Goal: Book appointment/travel/reservation

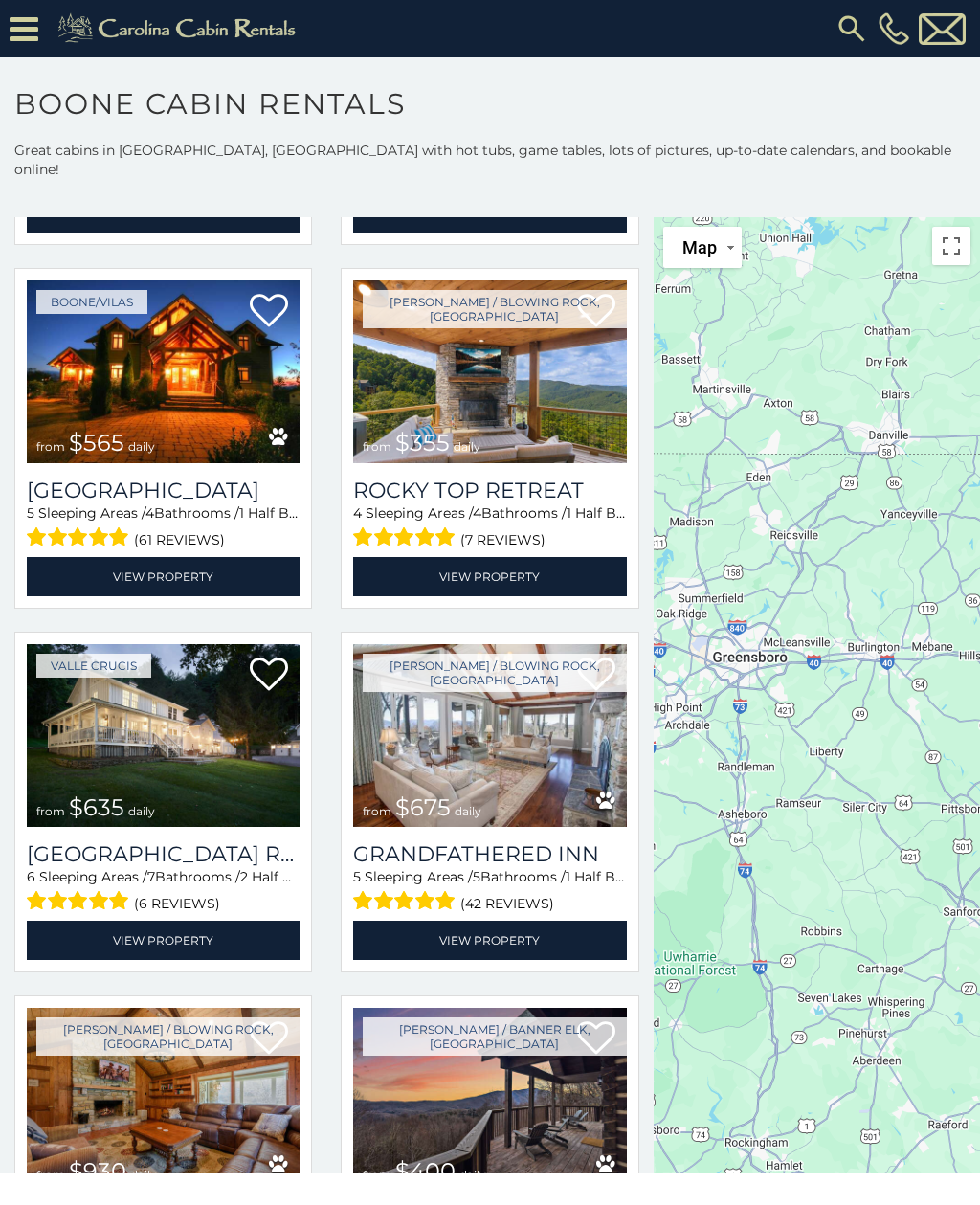
scroll to position [766, 0]
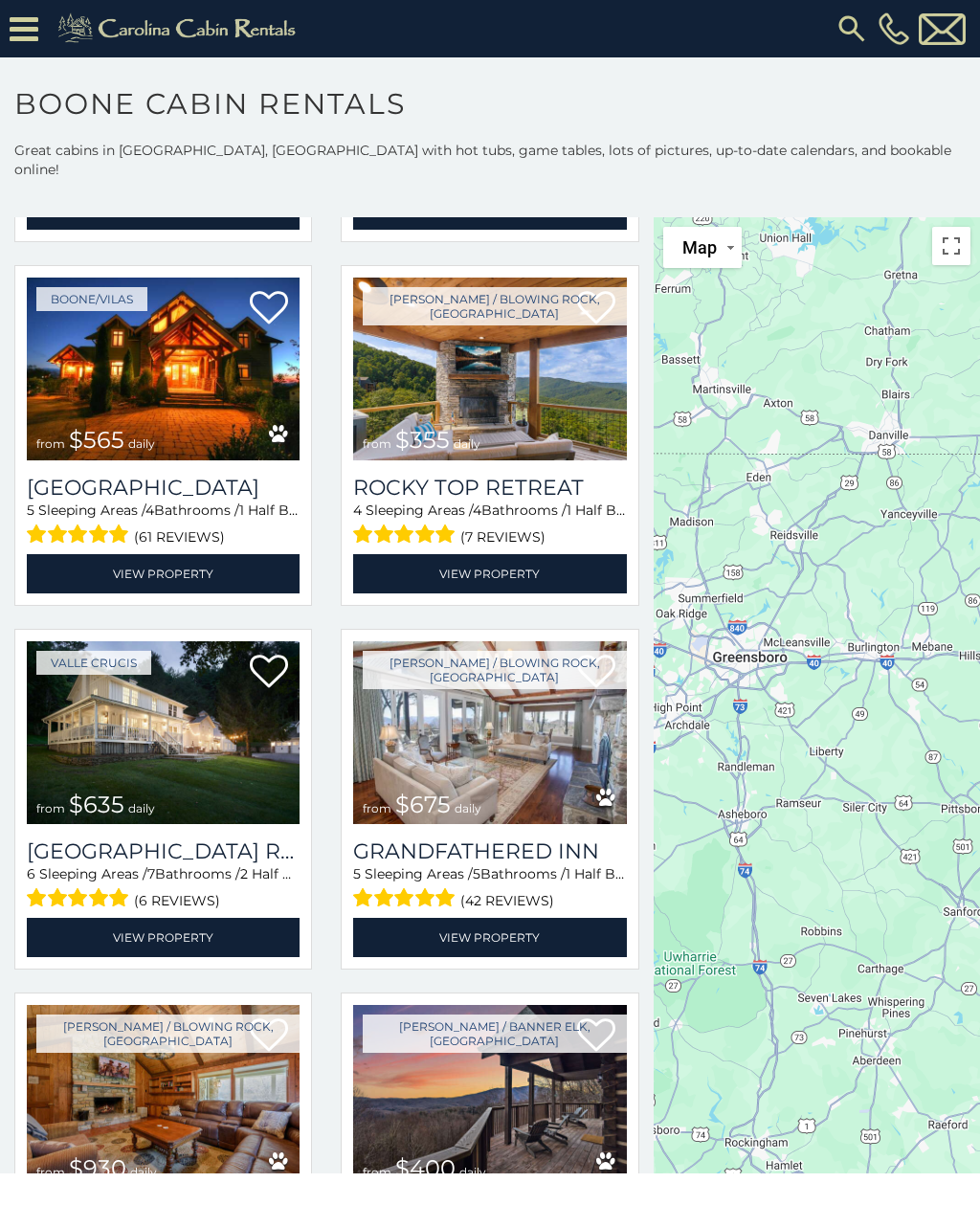
click at [145, 365] on img at bounding box center [163, 369] width 273 height 183
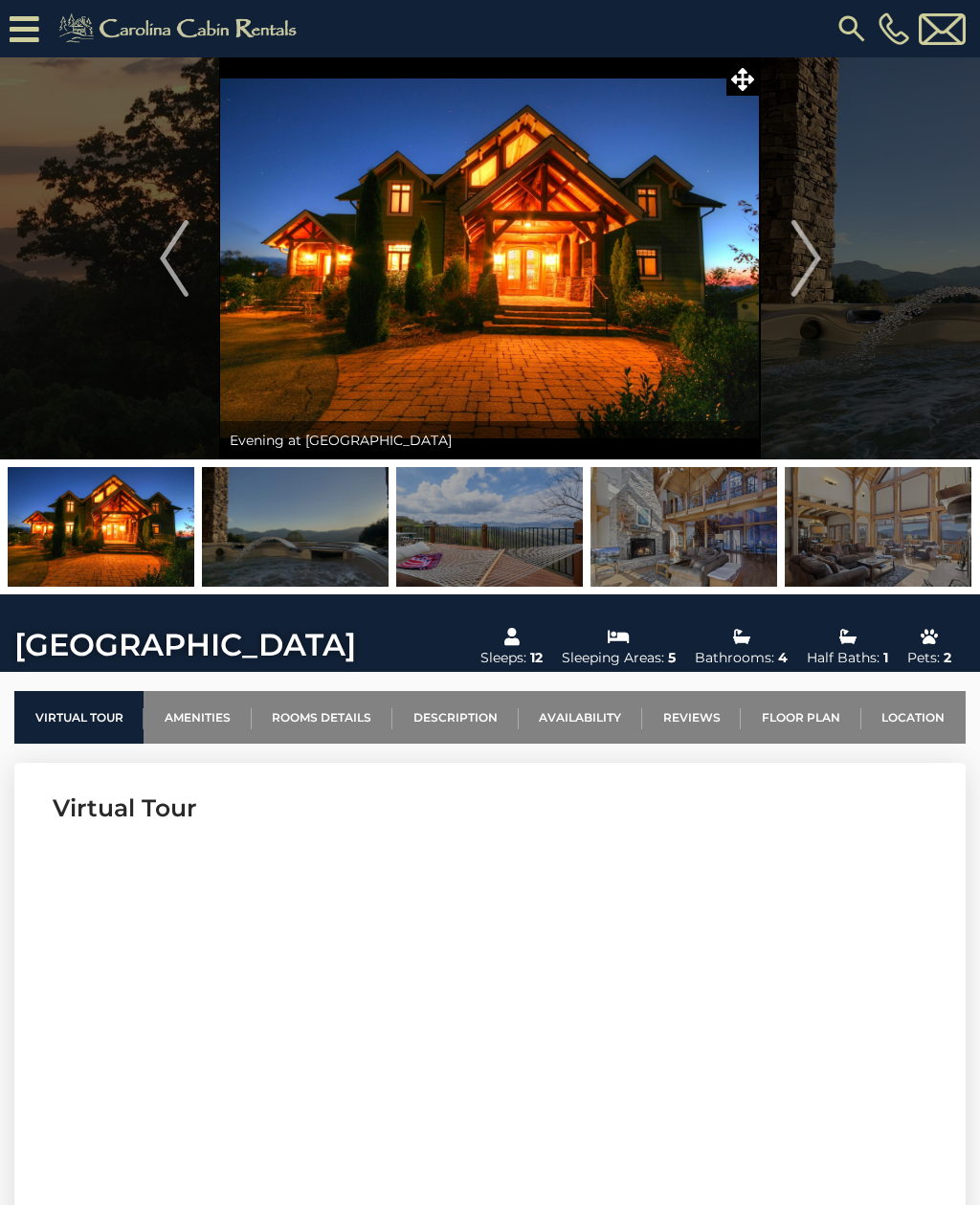
click at [808, 253] on img "Next" at bounding box center [806, 259] width 29 height 77
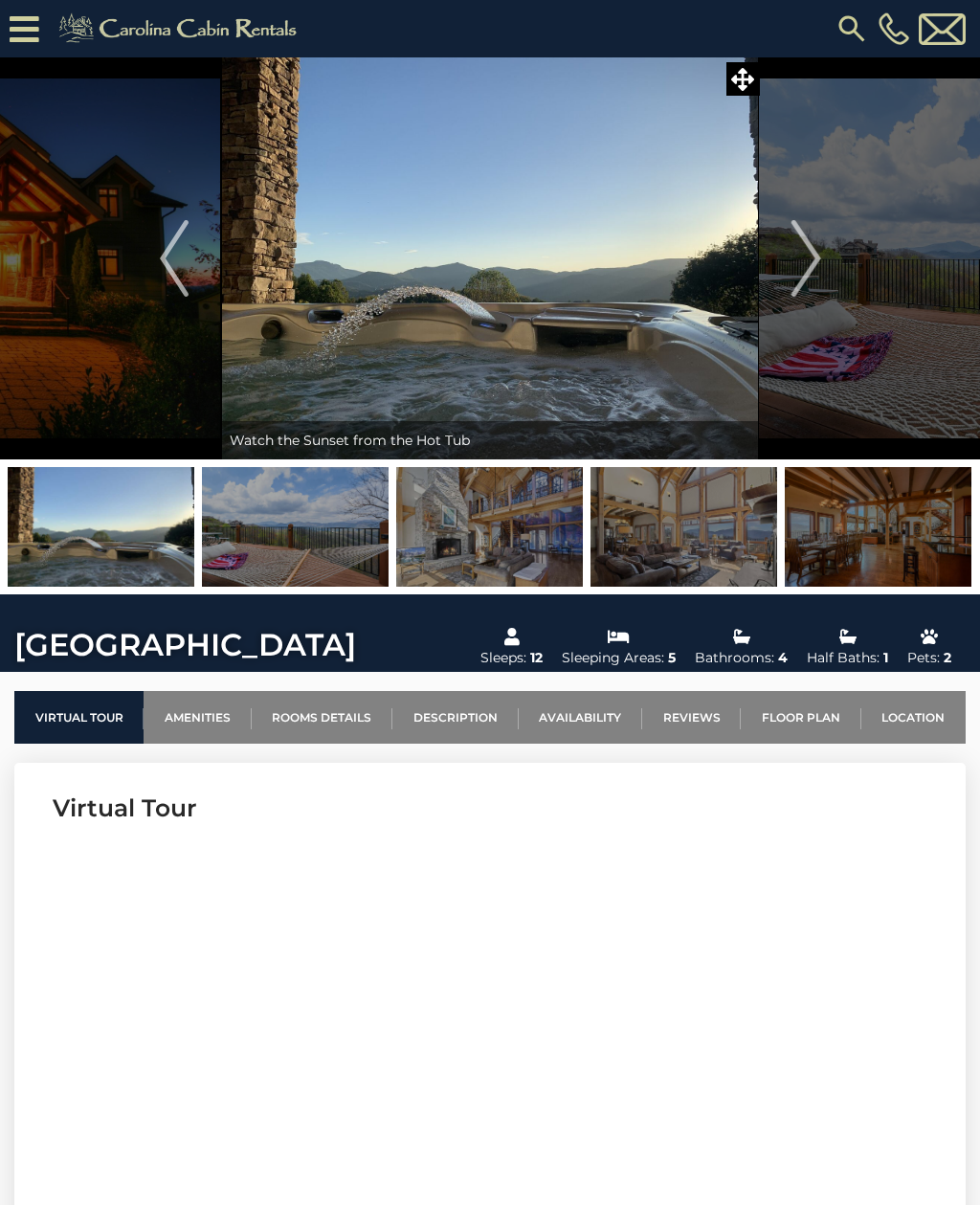
click at [802, 270] on img "Next" at bounding box center [806, 259] width 29 height 77
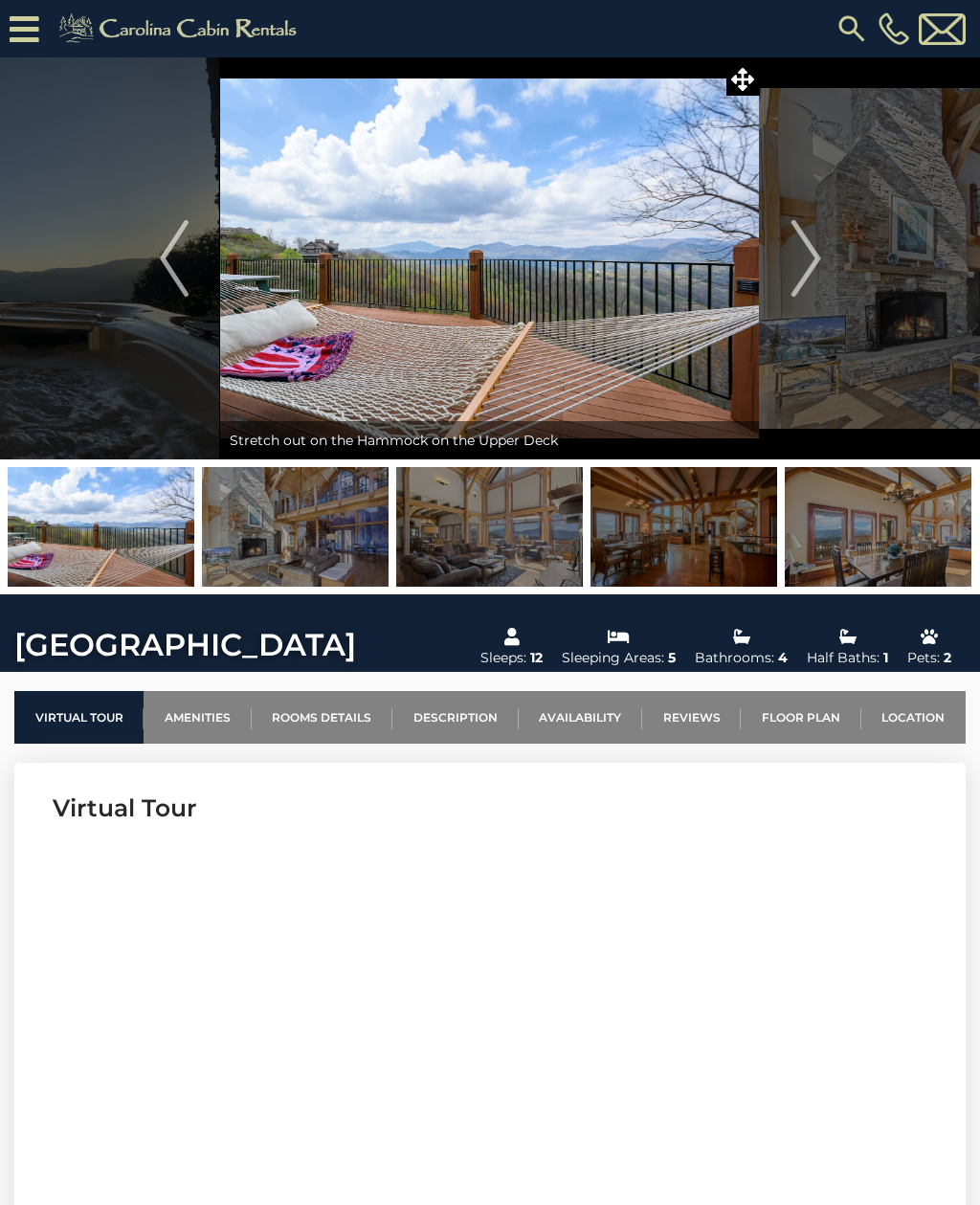
click at [813, 249] on img "Next" at bounding box center [806, 259] width 29 height 77
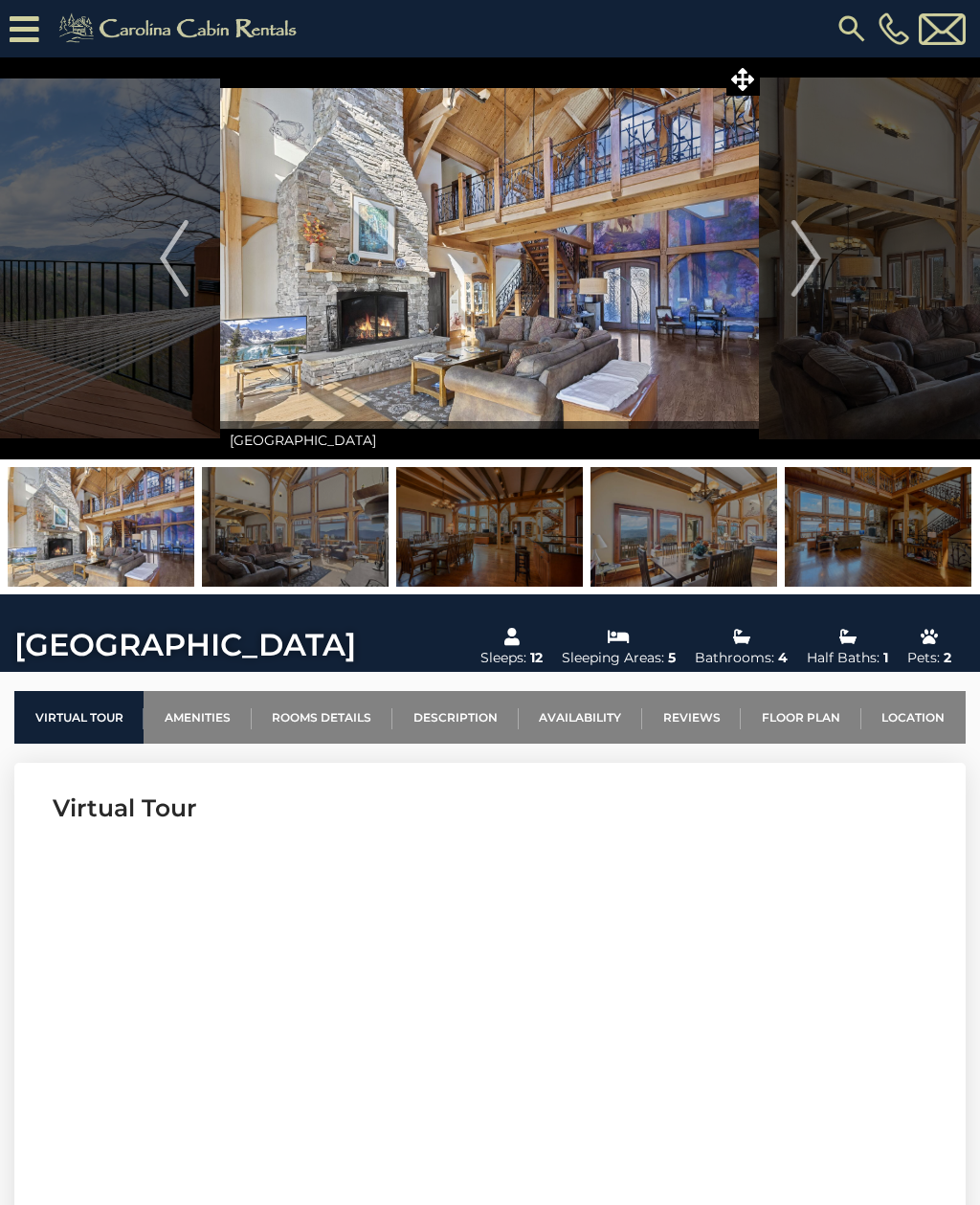
click at [813, 277] on img "Next" at bounding box center [806, 259] width 29 height 77
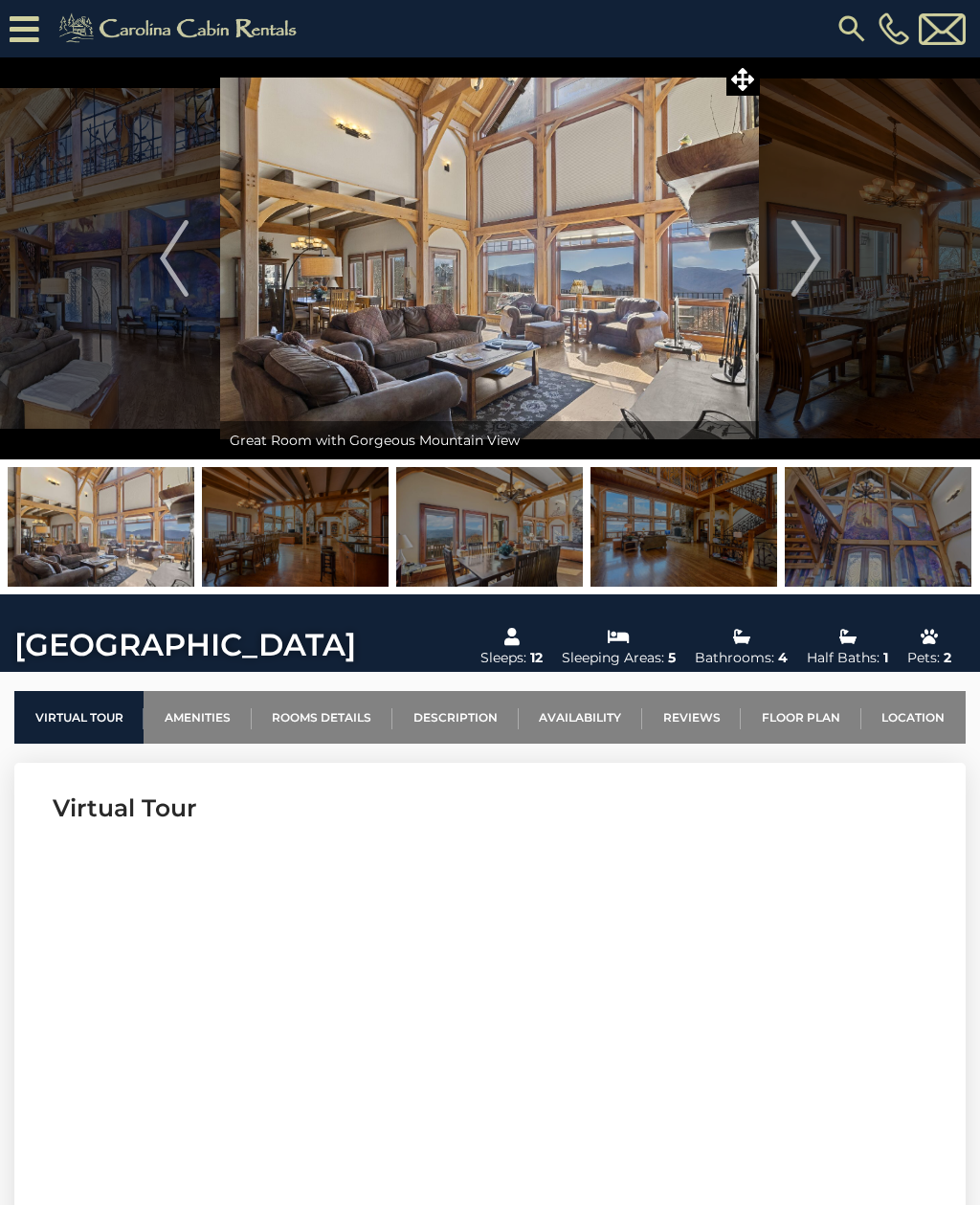
click at [814, 269] on img "Next" at bounding box center [806, 259] width 29 height 77
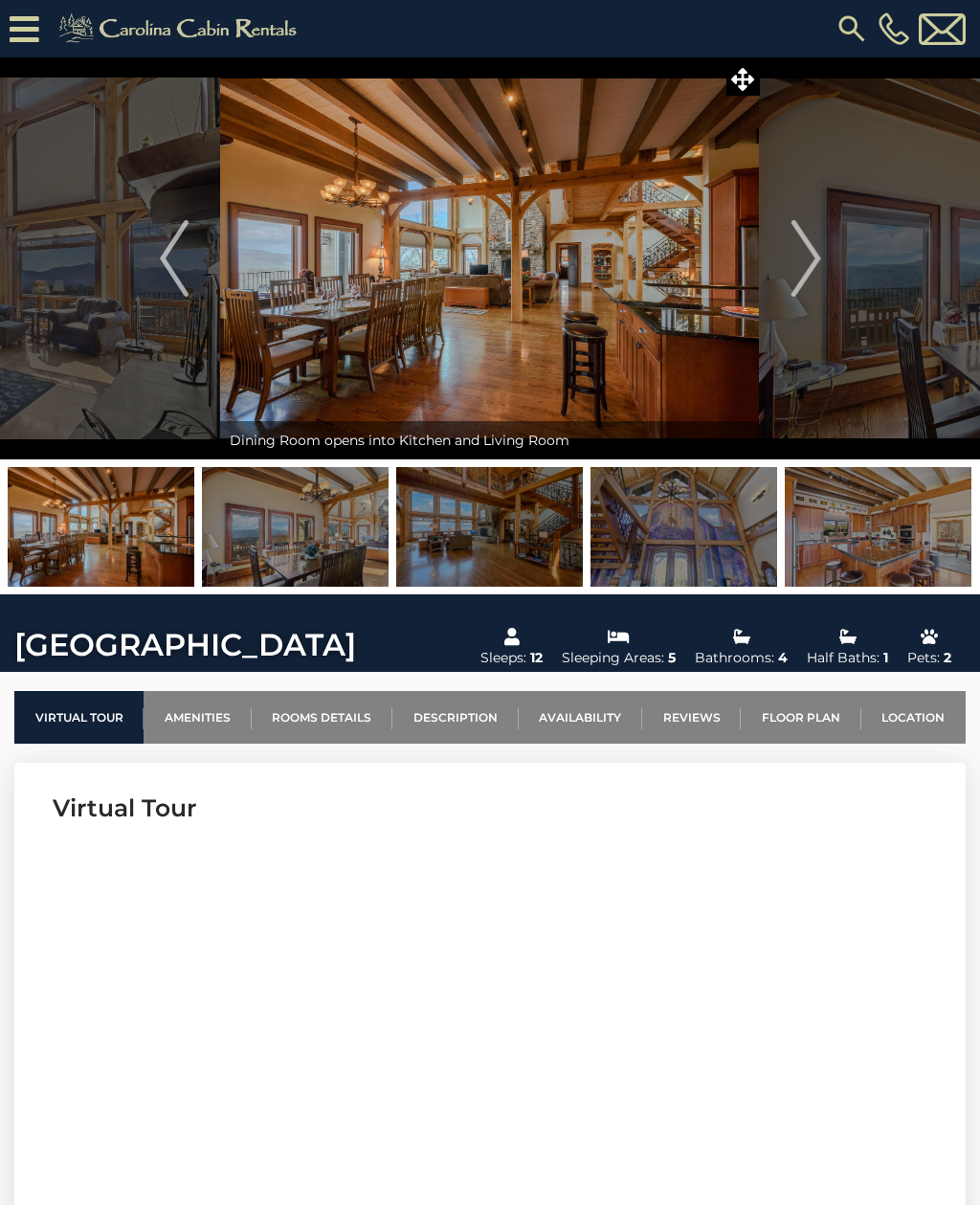
click at [821, 248] on button "Next" at bounding box center [806, 259] width 93 height 402
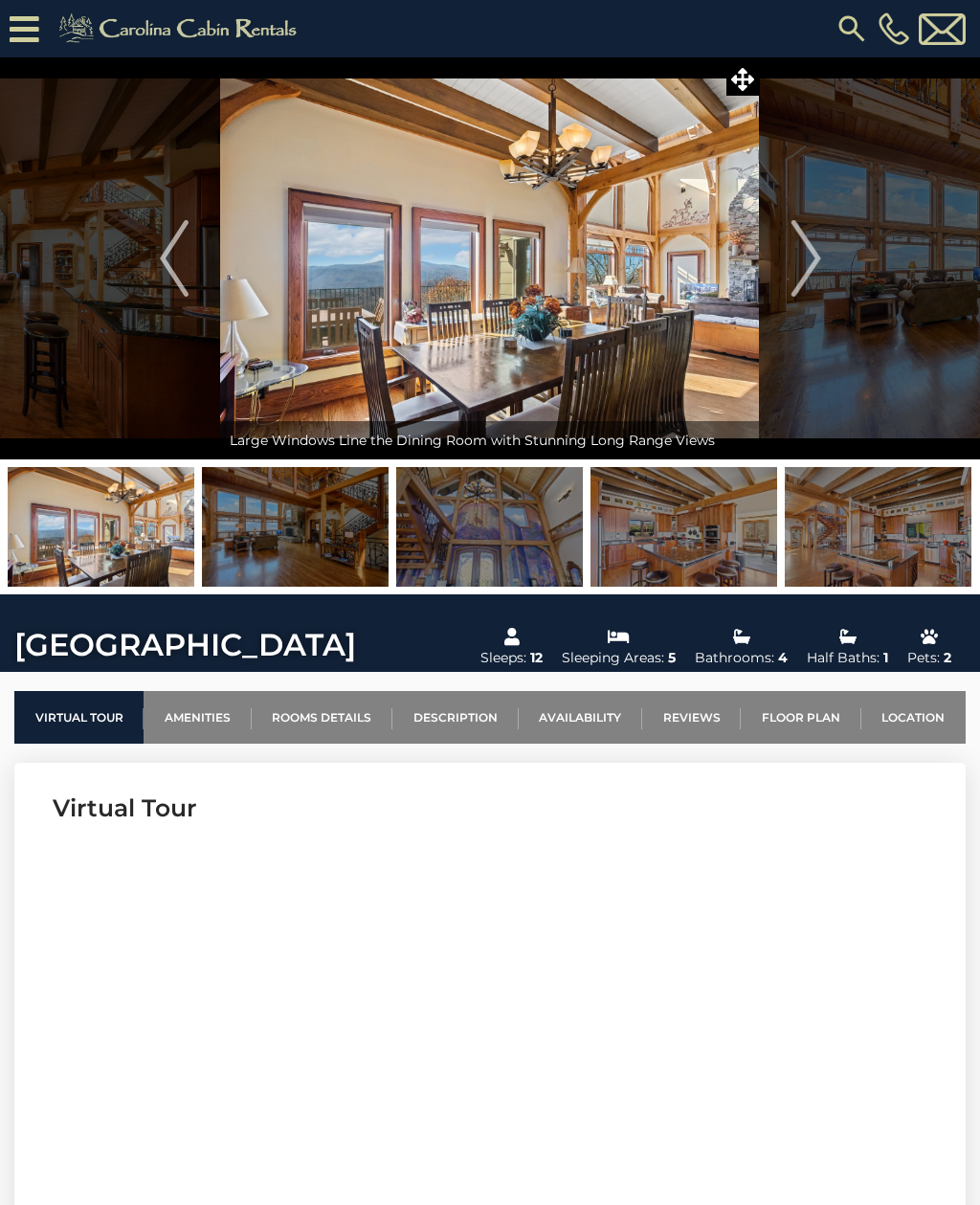
click at [815, 254] on img "Next" at bounding box center [806, 259] width 29 height 77
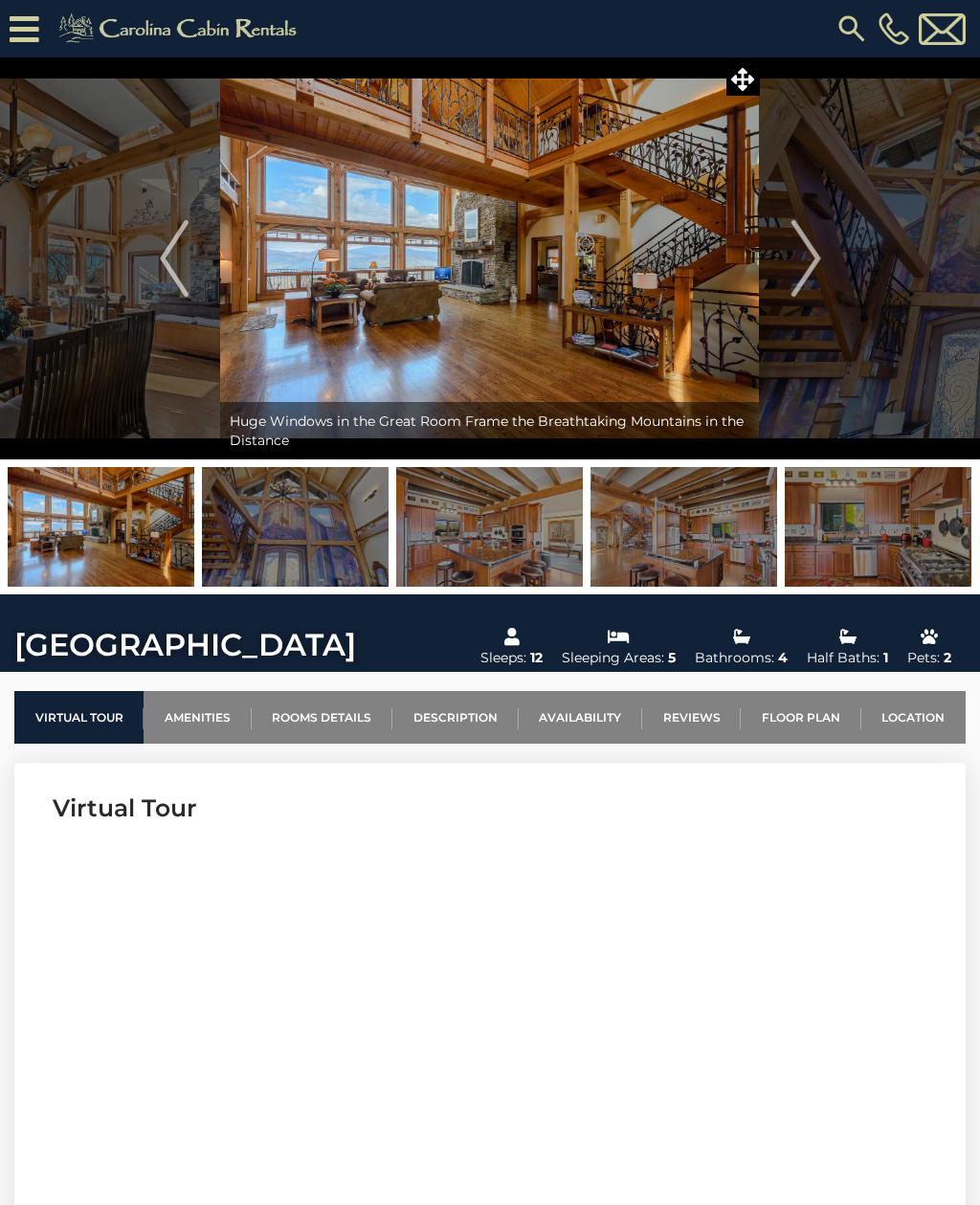
click at [815, 264] on img "Next" at bounding box center [806, 259] width 29 height 77
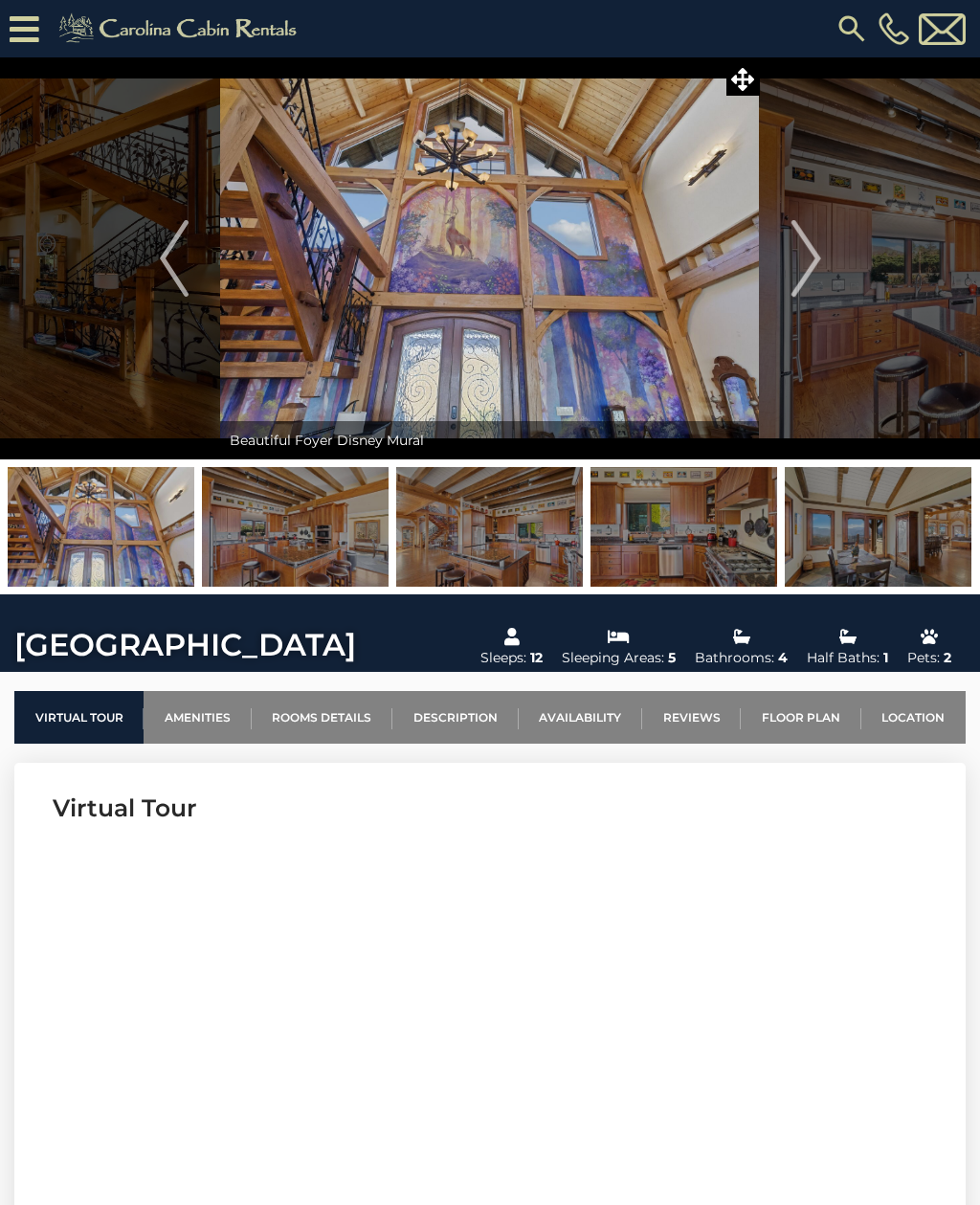
click at [830, 264] on button "Next" at bounding box center [806, 259] width 93 height 402
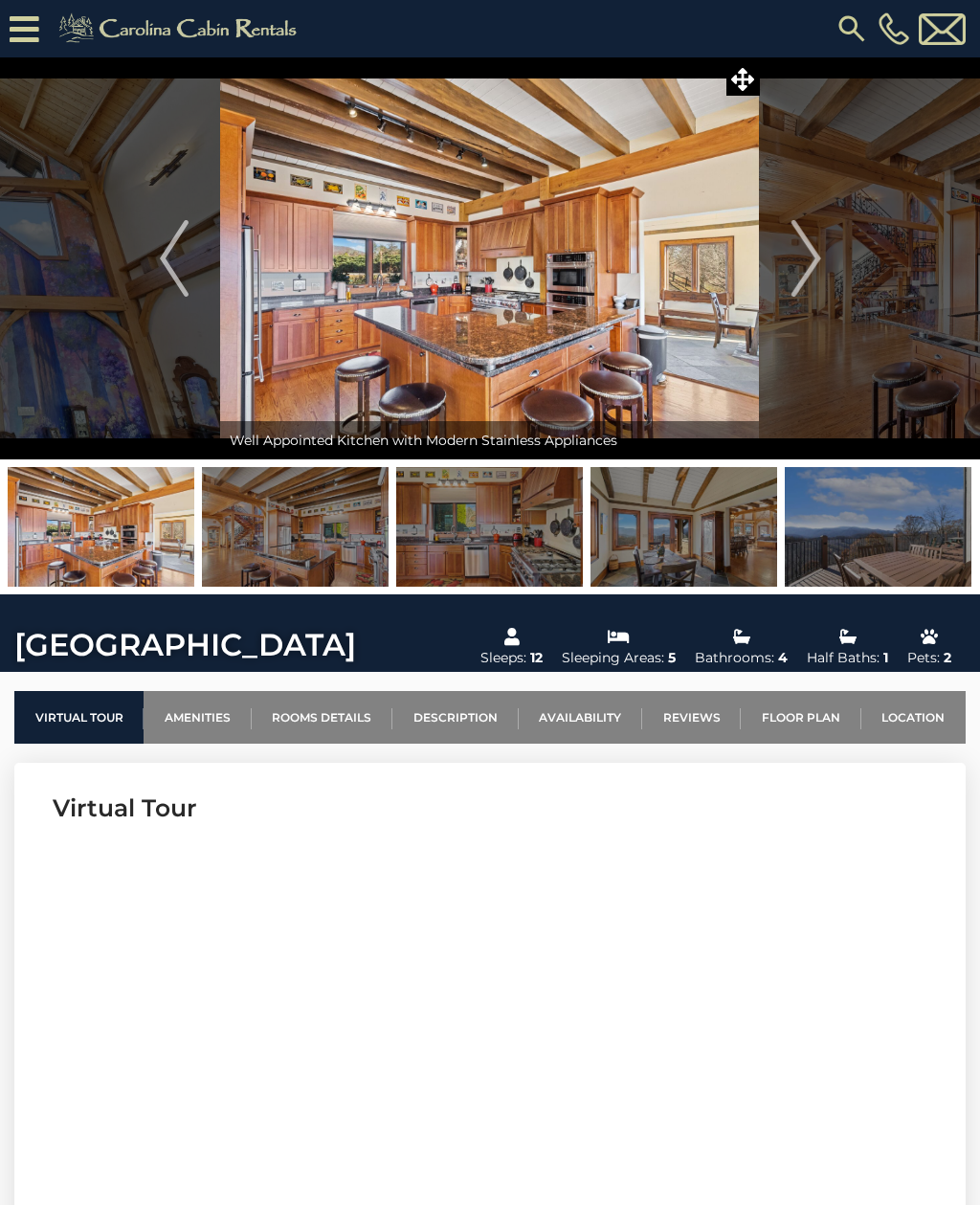
click at [820, 253] on img "Next" at bounding box center [806, 259] width 29 height 77
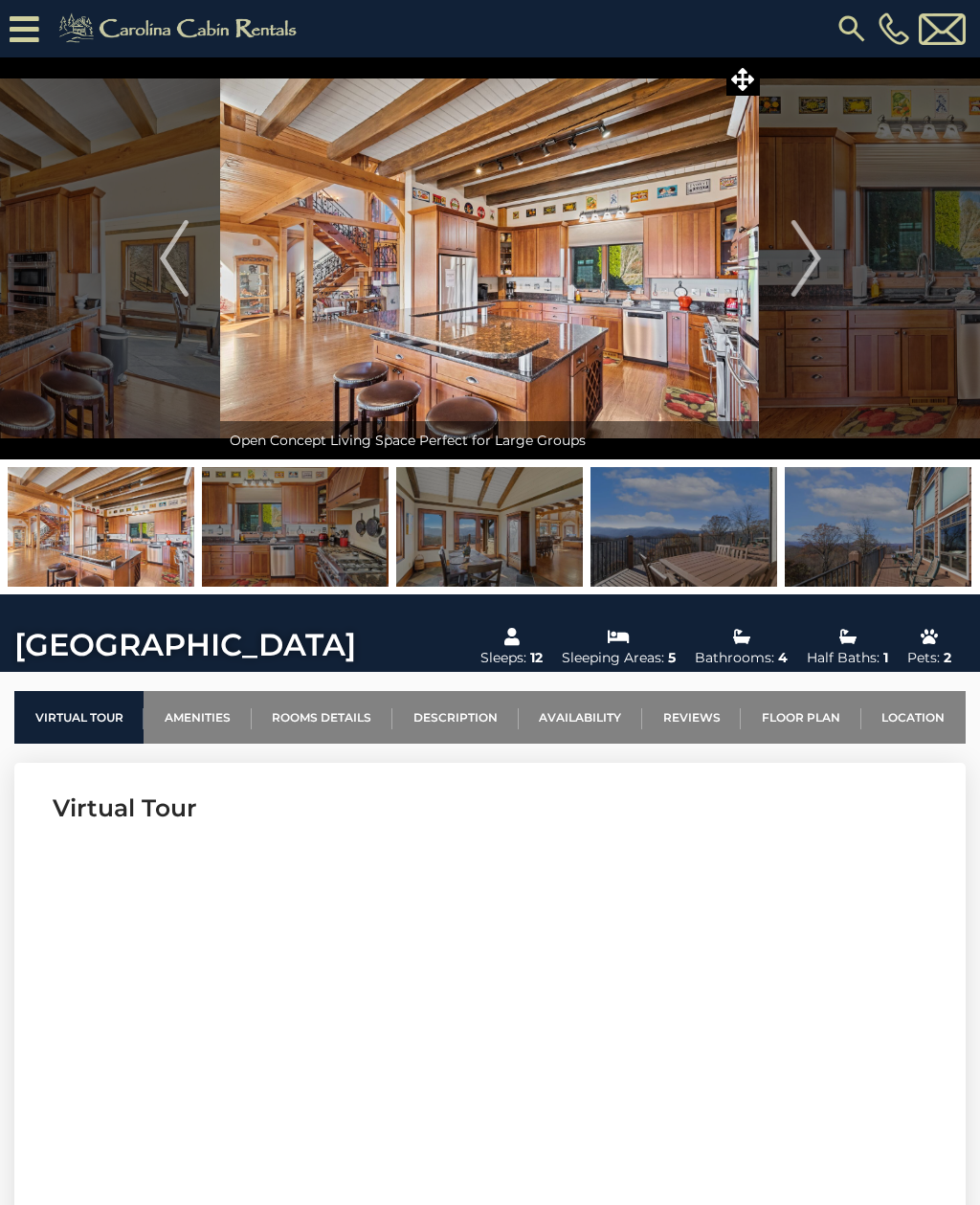
click at [827, 260] on button "Next" at bounding box center [806, 259] width 93 height 402
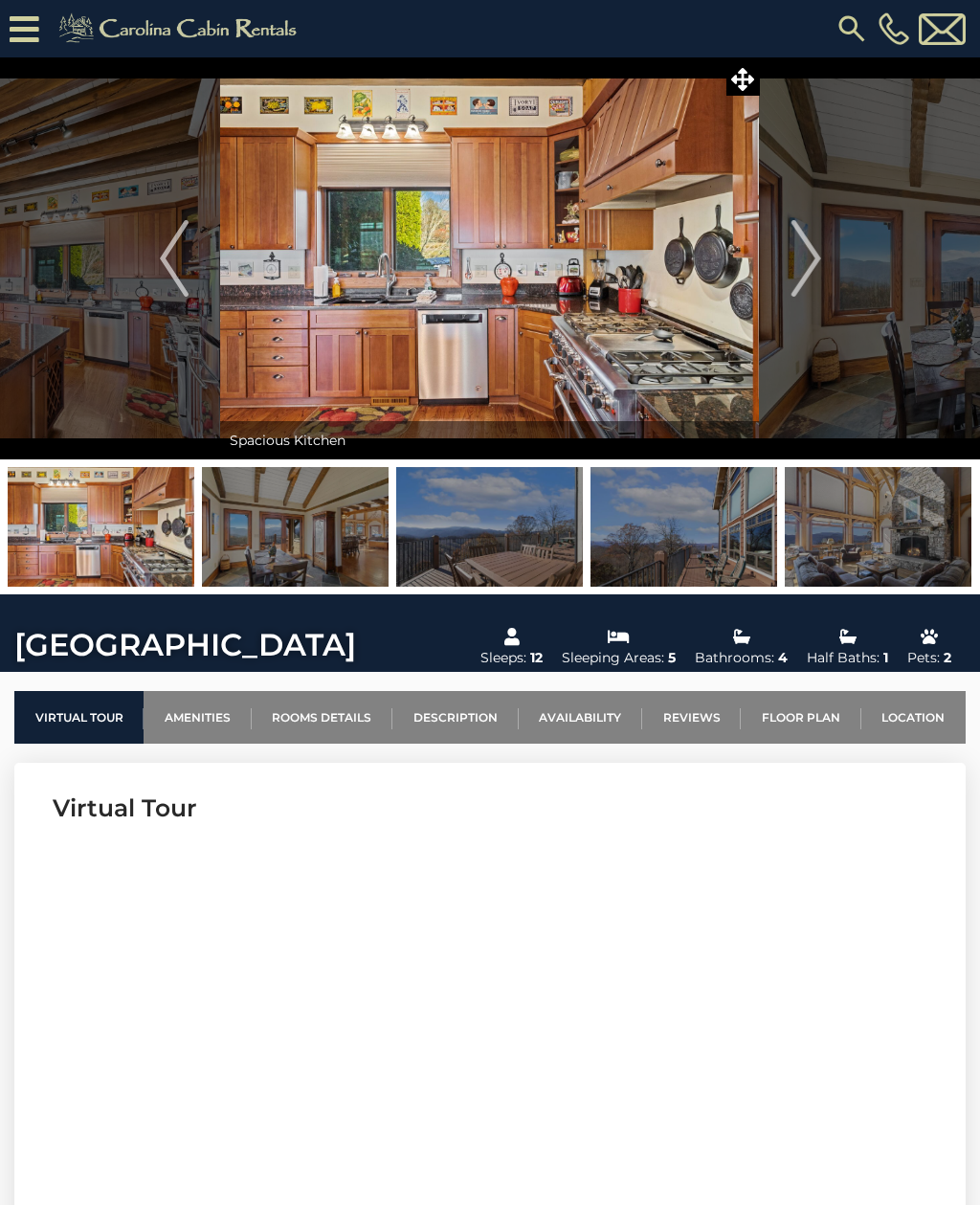
click at [833, 261] on button "Next" at bounding box center [806, 259] width 93 height 402
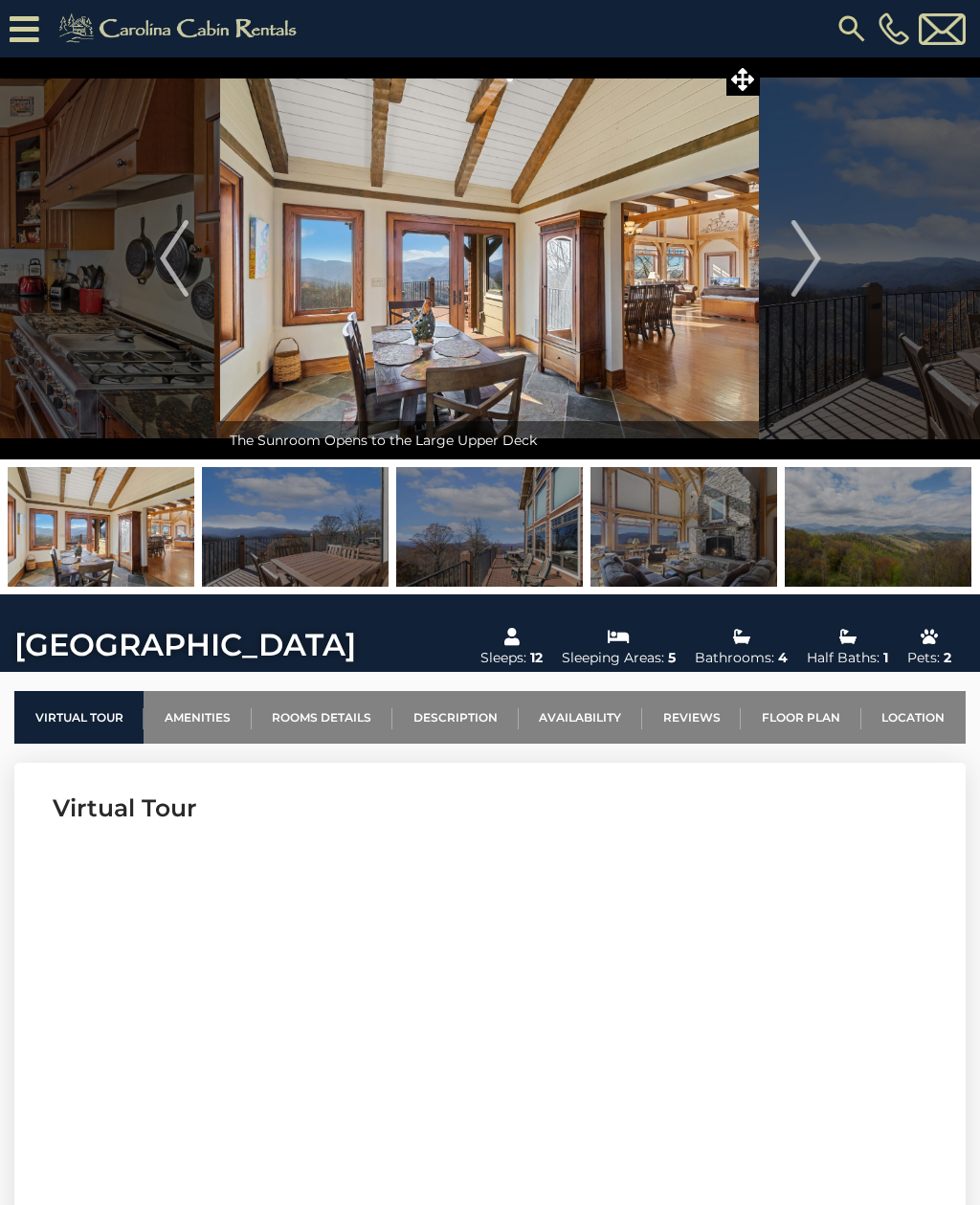
click at [820, 259] on img "Next" at bounding box center [806, 259] width 29 height 77
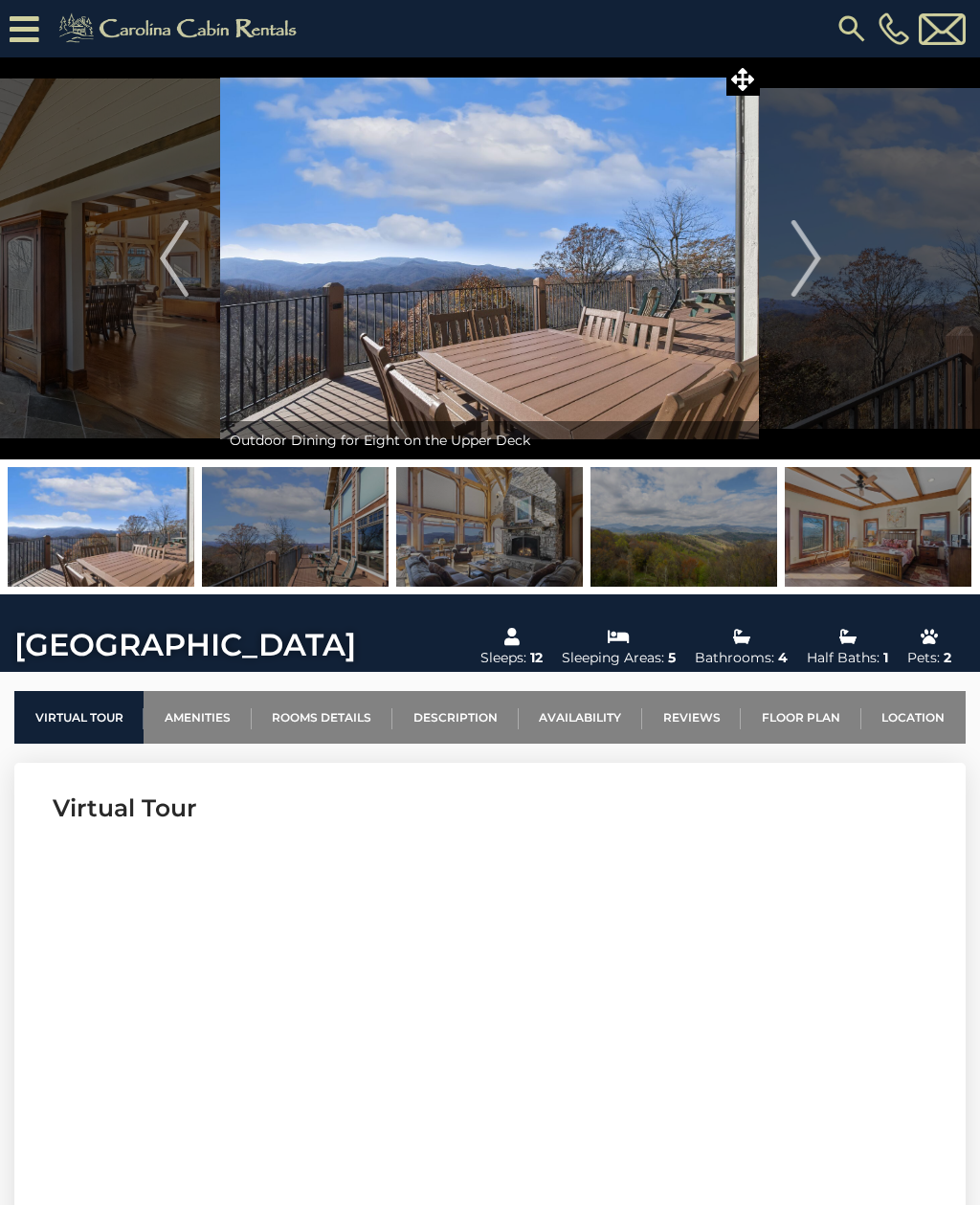
click at [818, 257] on img "Next" at bounding box center [806, 259] width 29 height 77
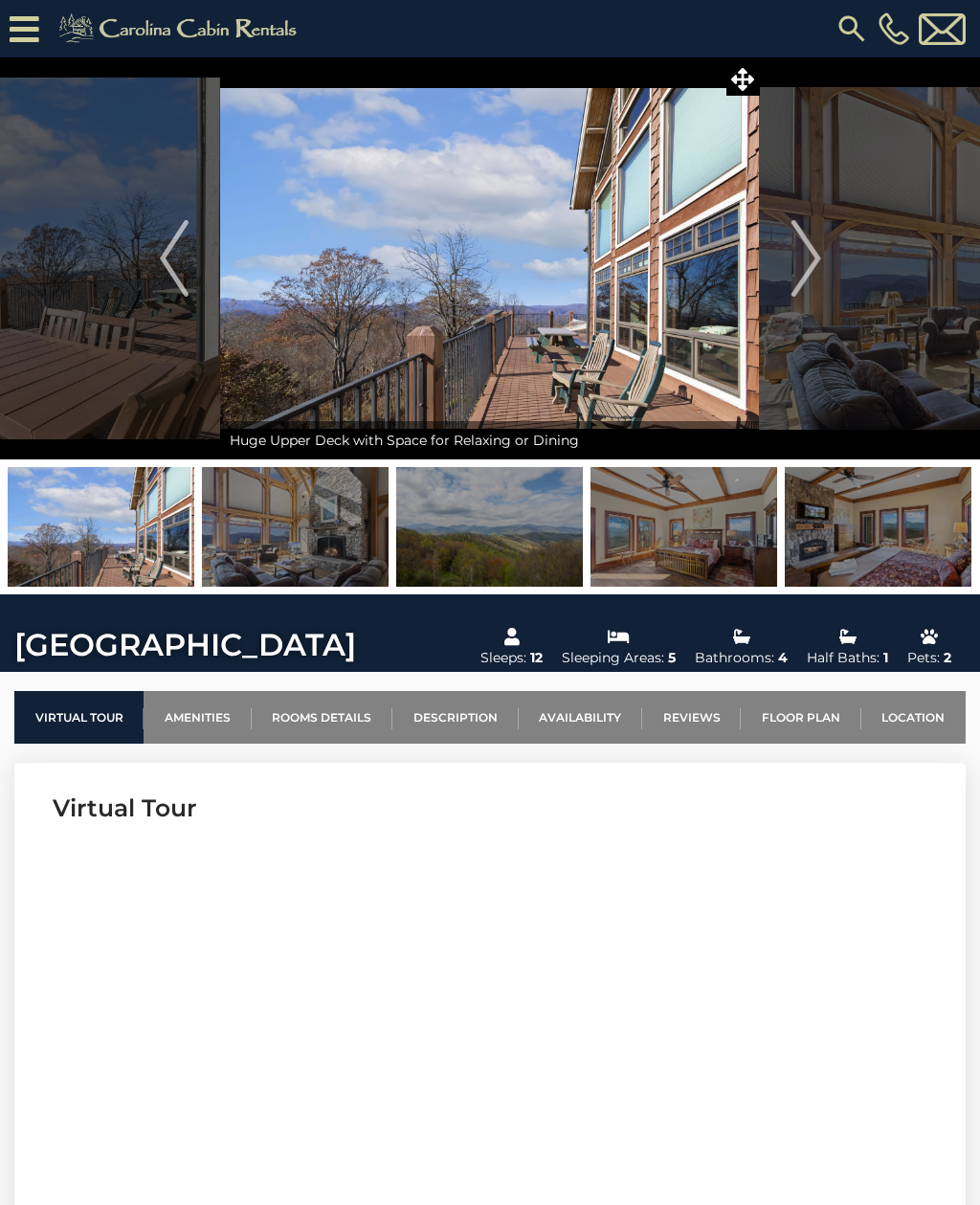
click at [813, 248] on img "Next" at bounding box center [806, 259] width 29 height 77
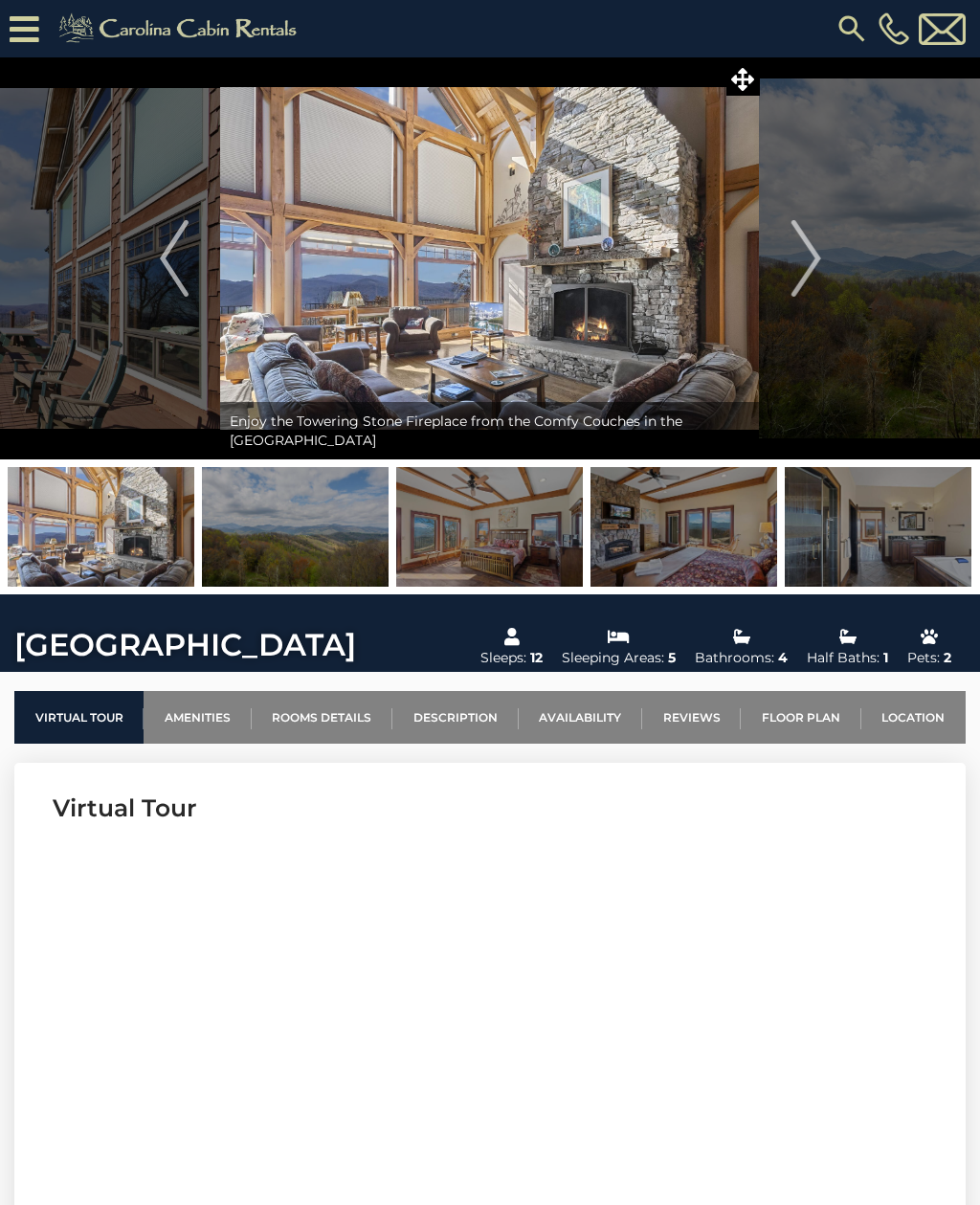
click at [823, 260] on button "Next" at bounding box center [806, 259] width 93 height 402
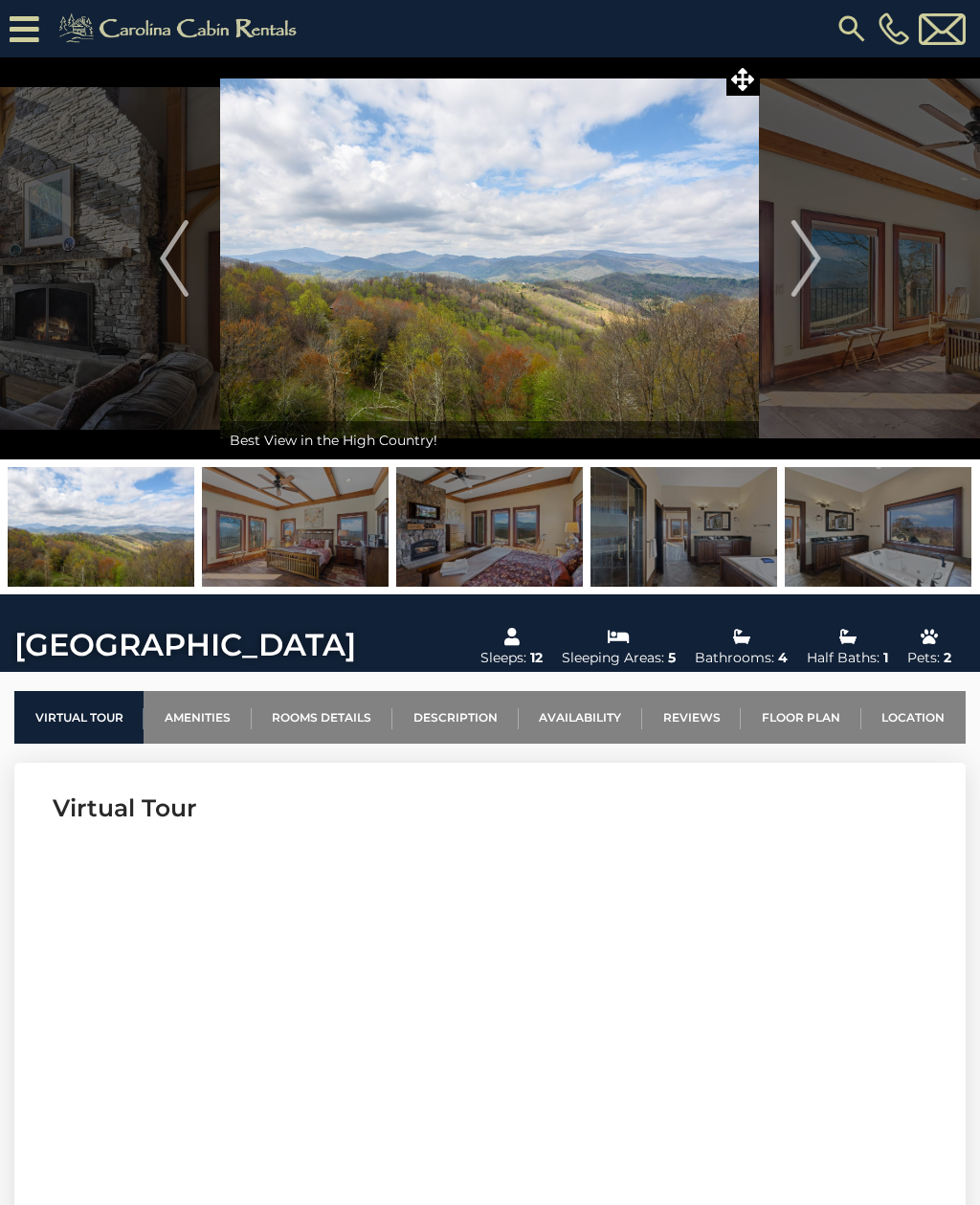
click at [799, 255] on img "Next" at bounding box center [806, 259] width 29 height 77
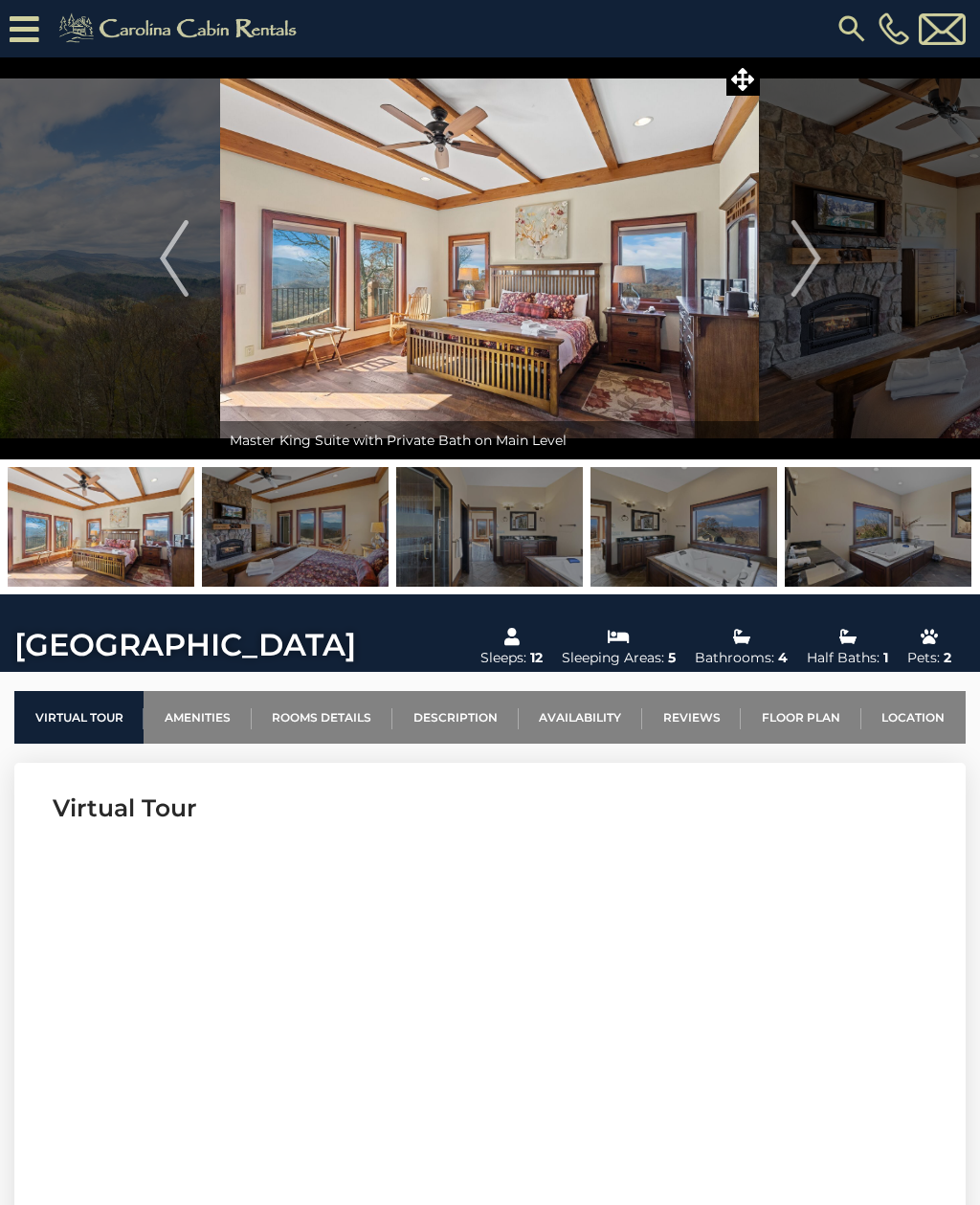
click at [820, 268] on img "Next" at bounding box center [806, 259] width 29 height 77
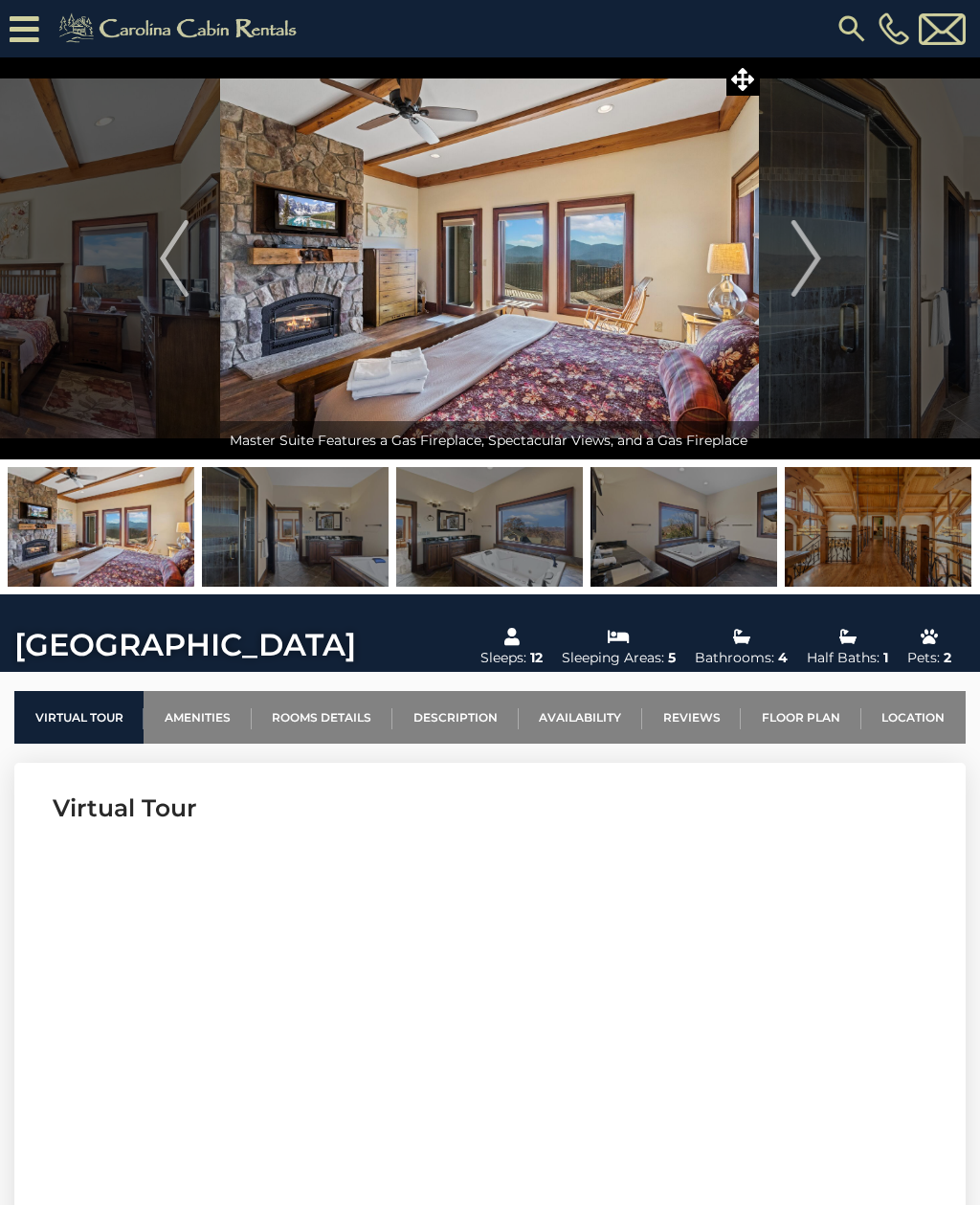
click at [826, 267] on button "Next" at bounding box center [806, 259] width 93 height 402
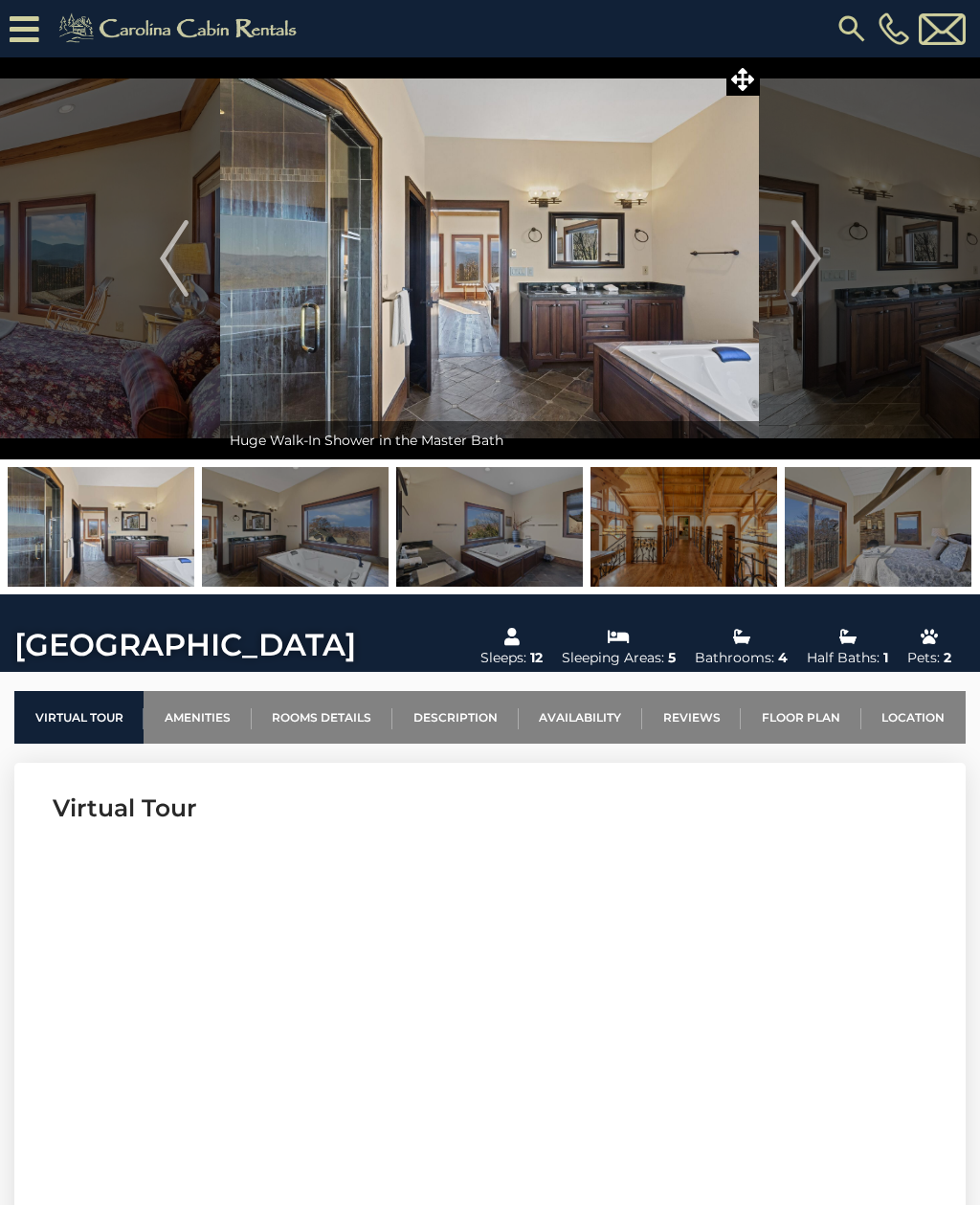
click at [832, 252] on button "Next" at bounding box center [806, 259] width 93 height 402
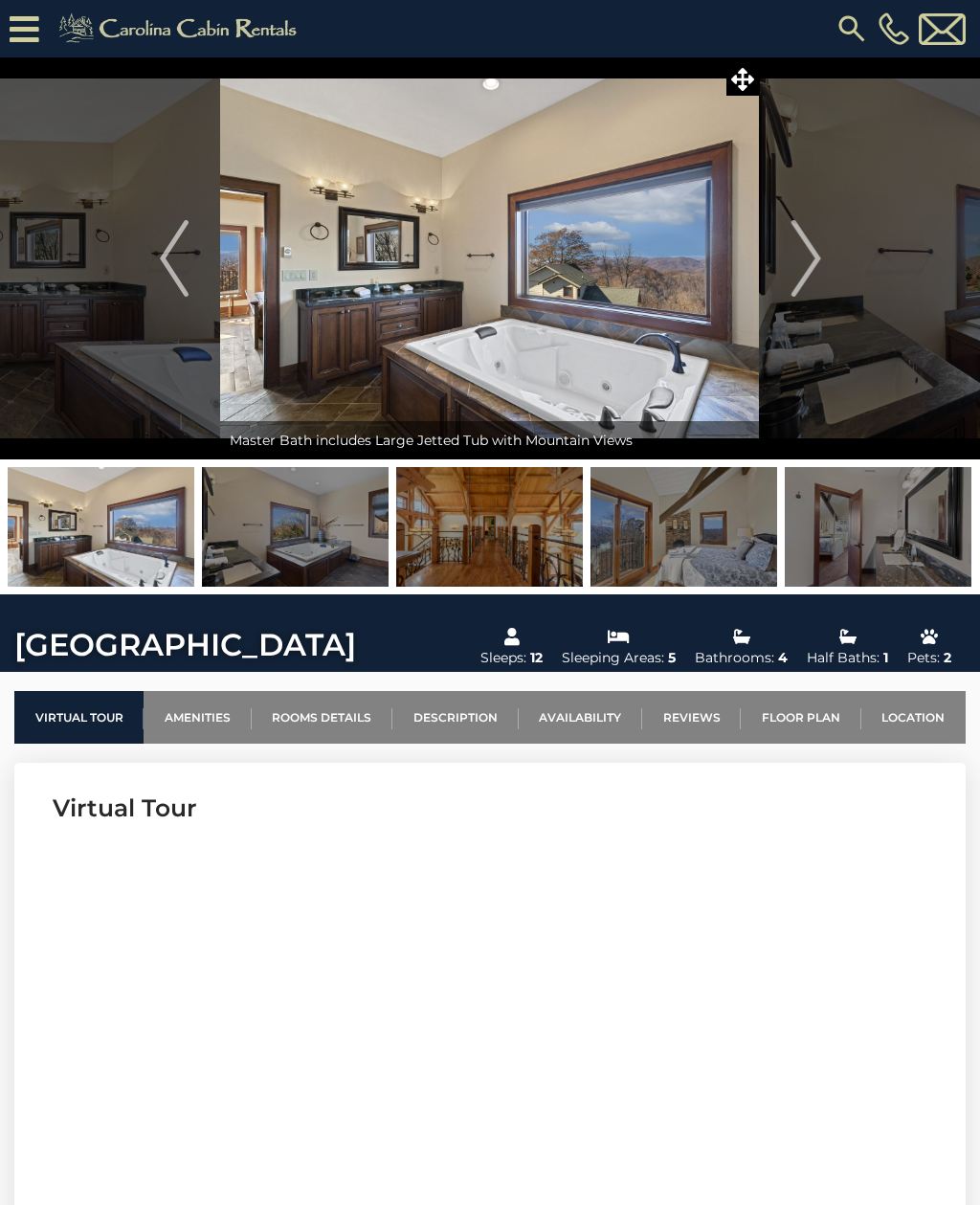
click at [832, 261] on button "Next" at bounding box center [806, 259] width 93 height 402
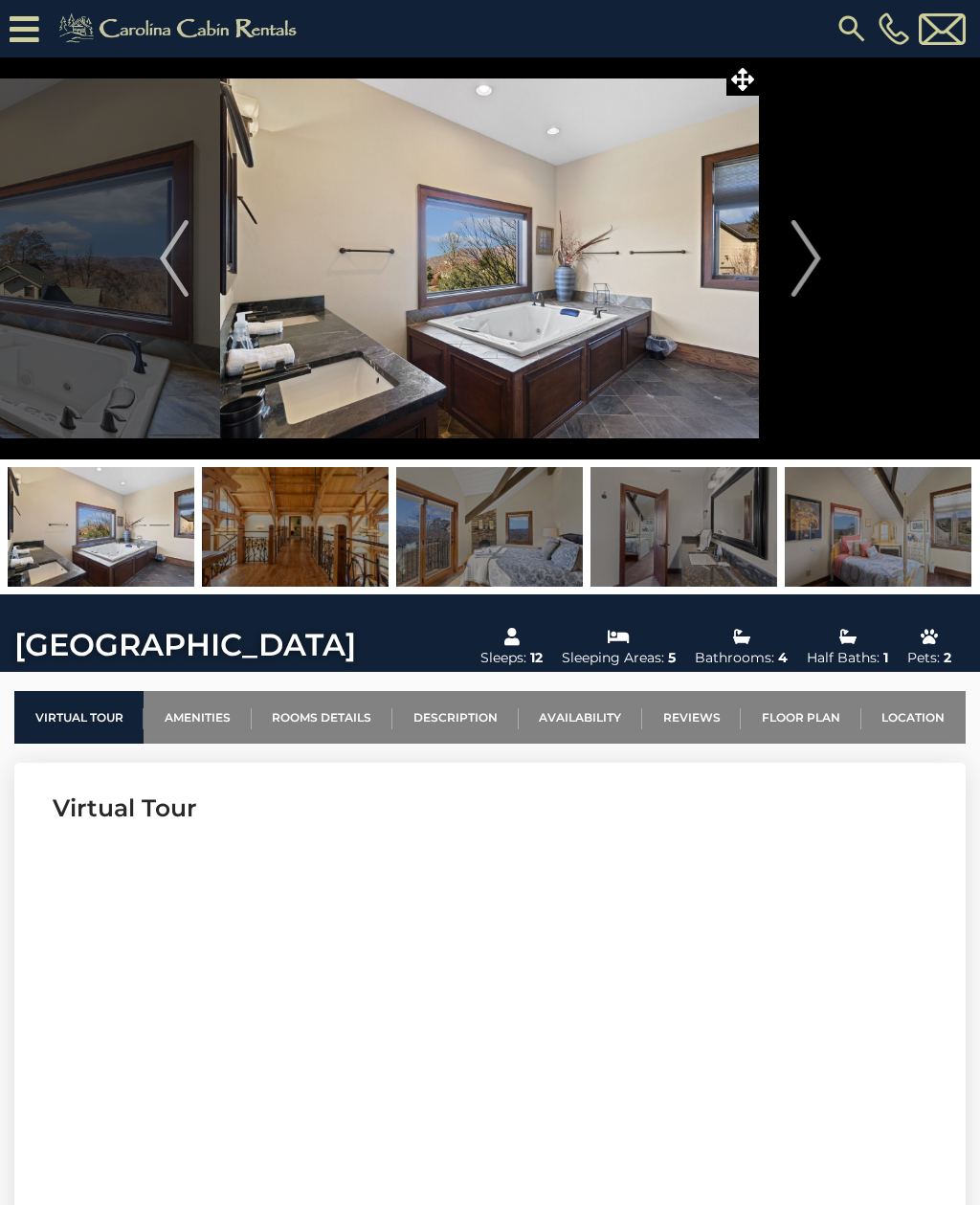
click at [835, 264] on button "Next" at bounding box center [806, 259] width 93 height 402
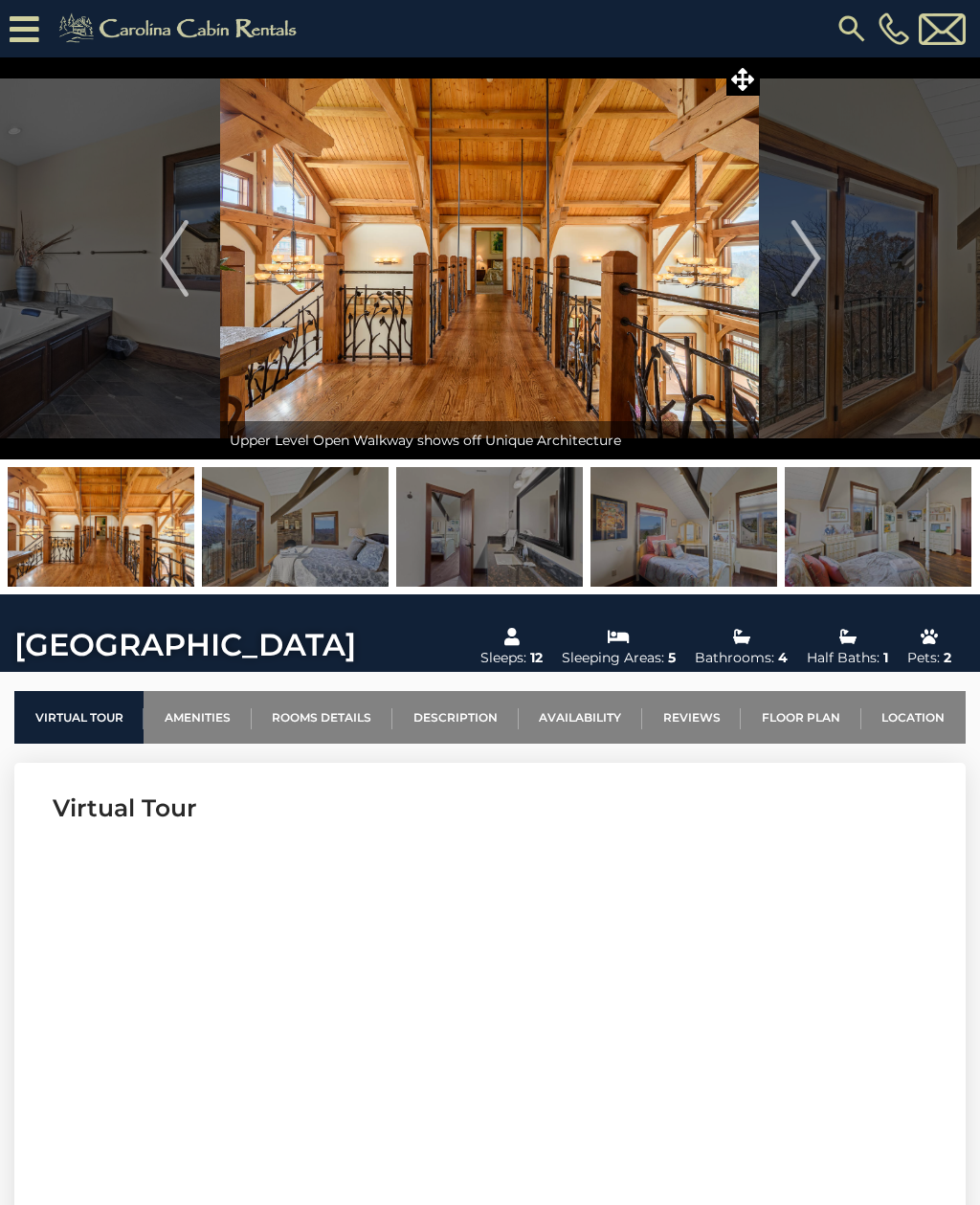
click at [838, 258] on button "Next" at bounding box center [806, 259] width 93 height 402
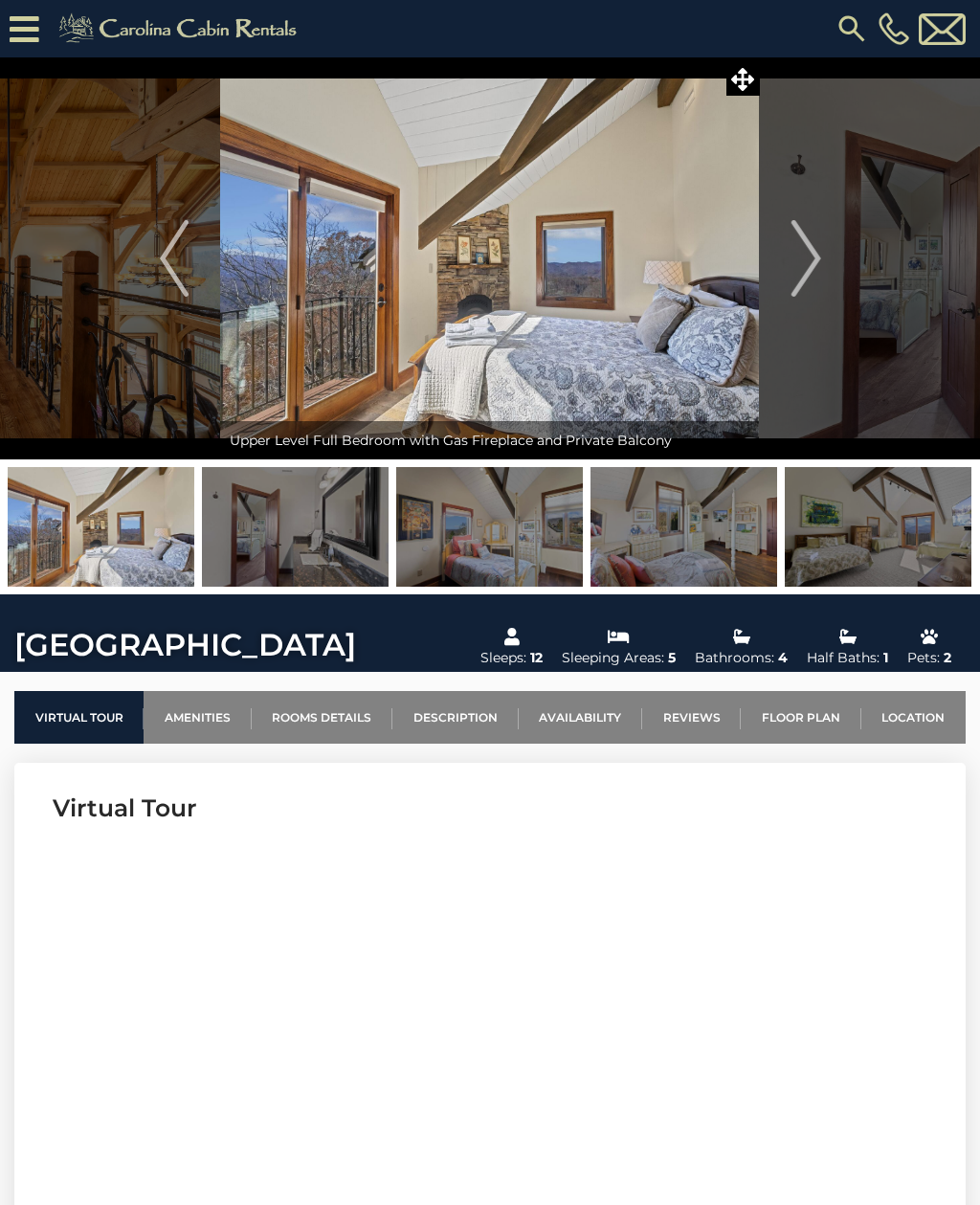
click at [828, 262] on button "Next" at bounding box center [806, 259] width 93 height 402
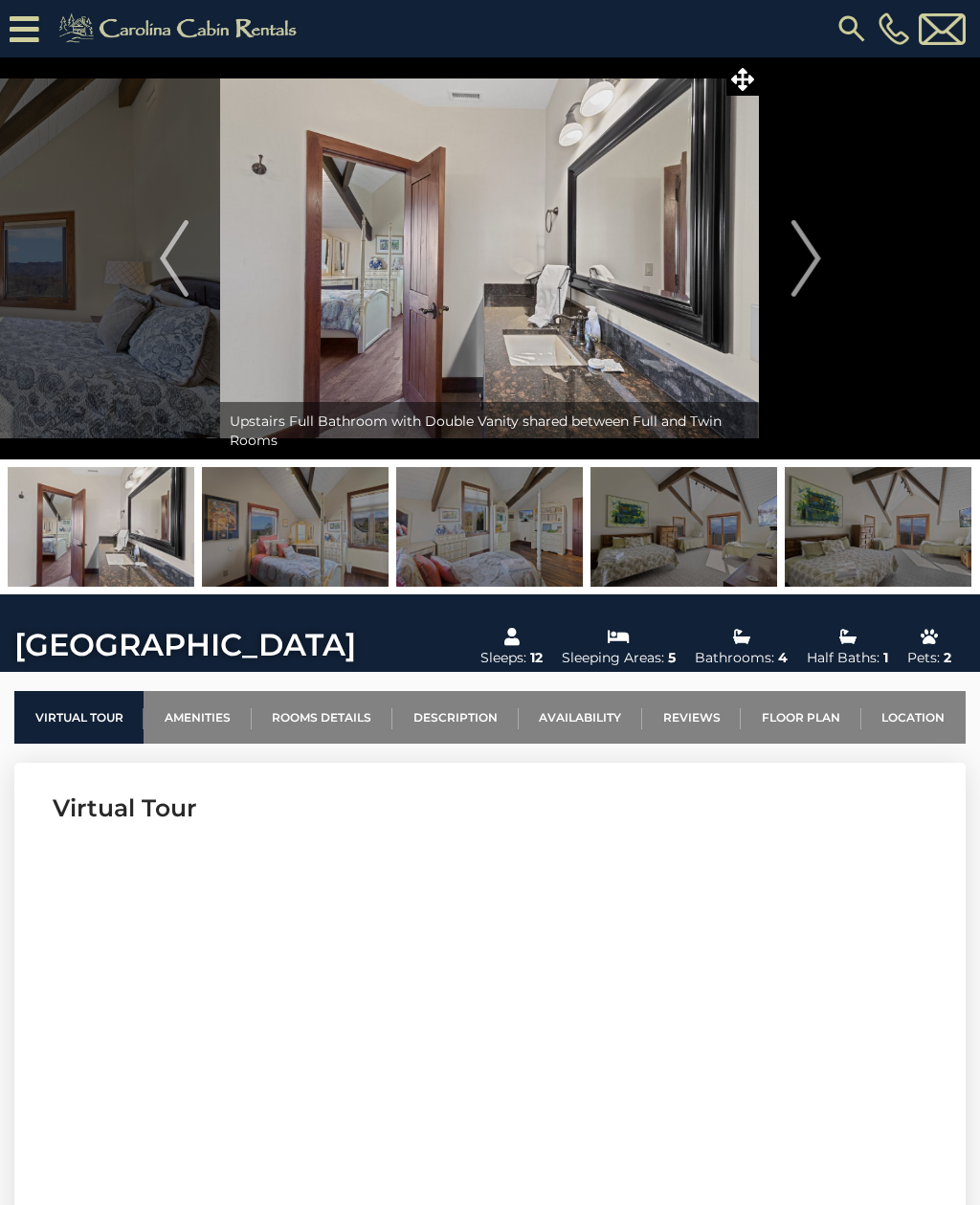
click at [828, 265] on button "Next" at bounding box center [806, 259] width 93 height 402
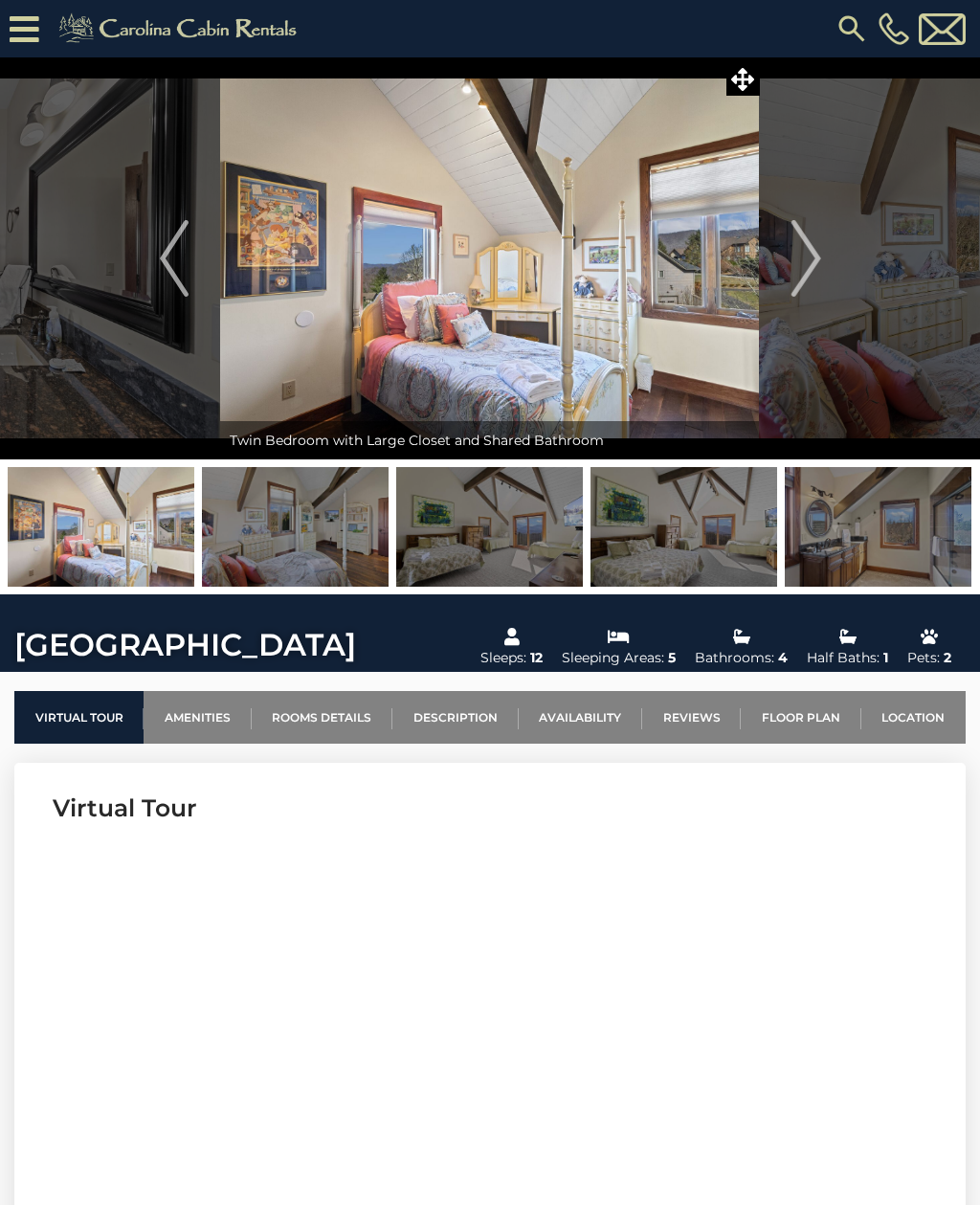
click at [829, 268] on button "Next" at bounding box center [806, 259] width 93 height 402
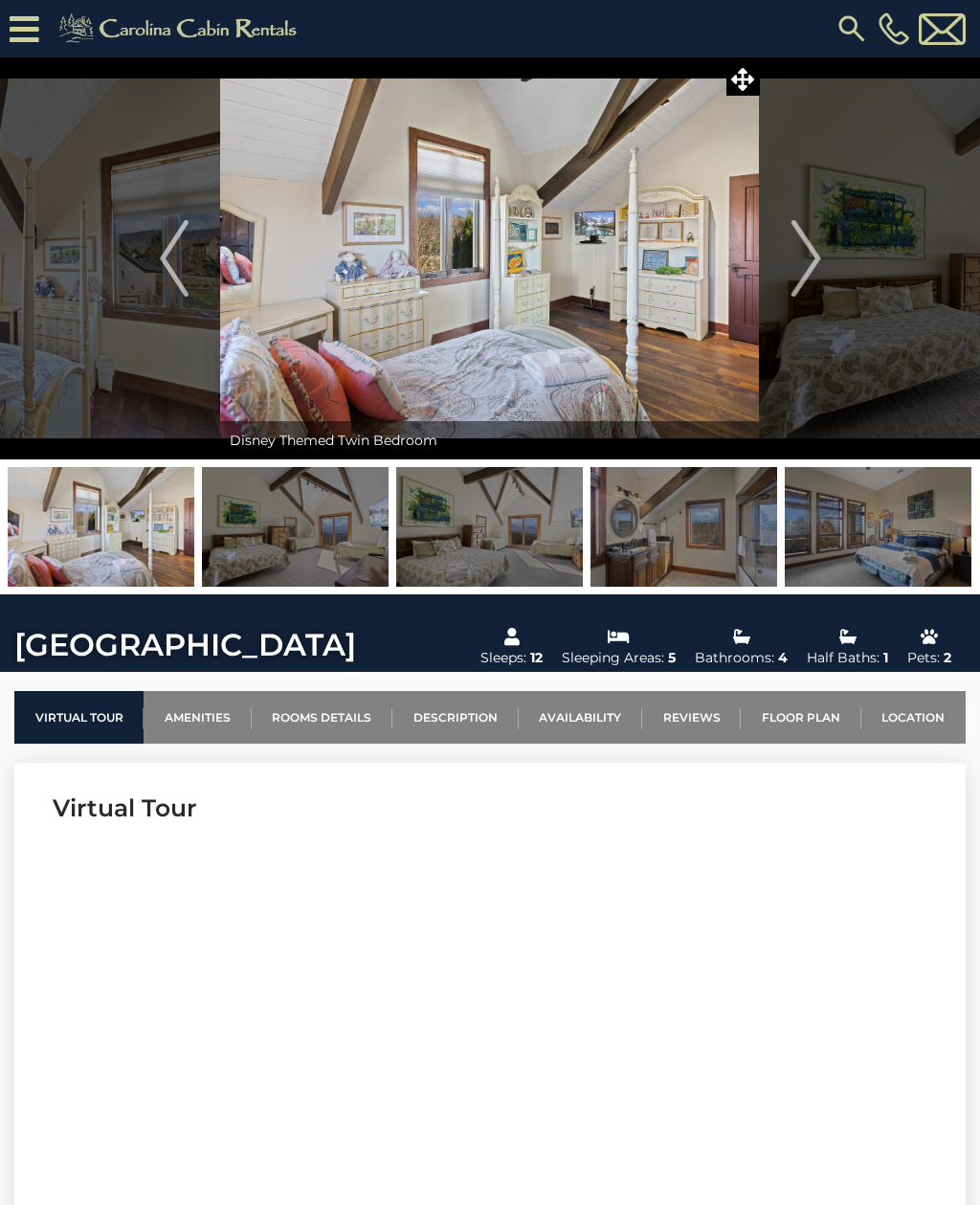
click at [811, 256] on img "Next" at bounding box center [806, 259] width 29 height 77
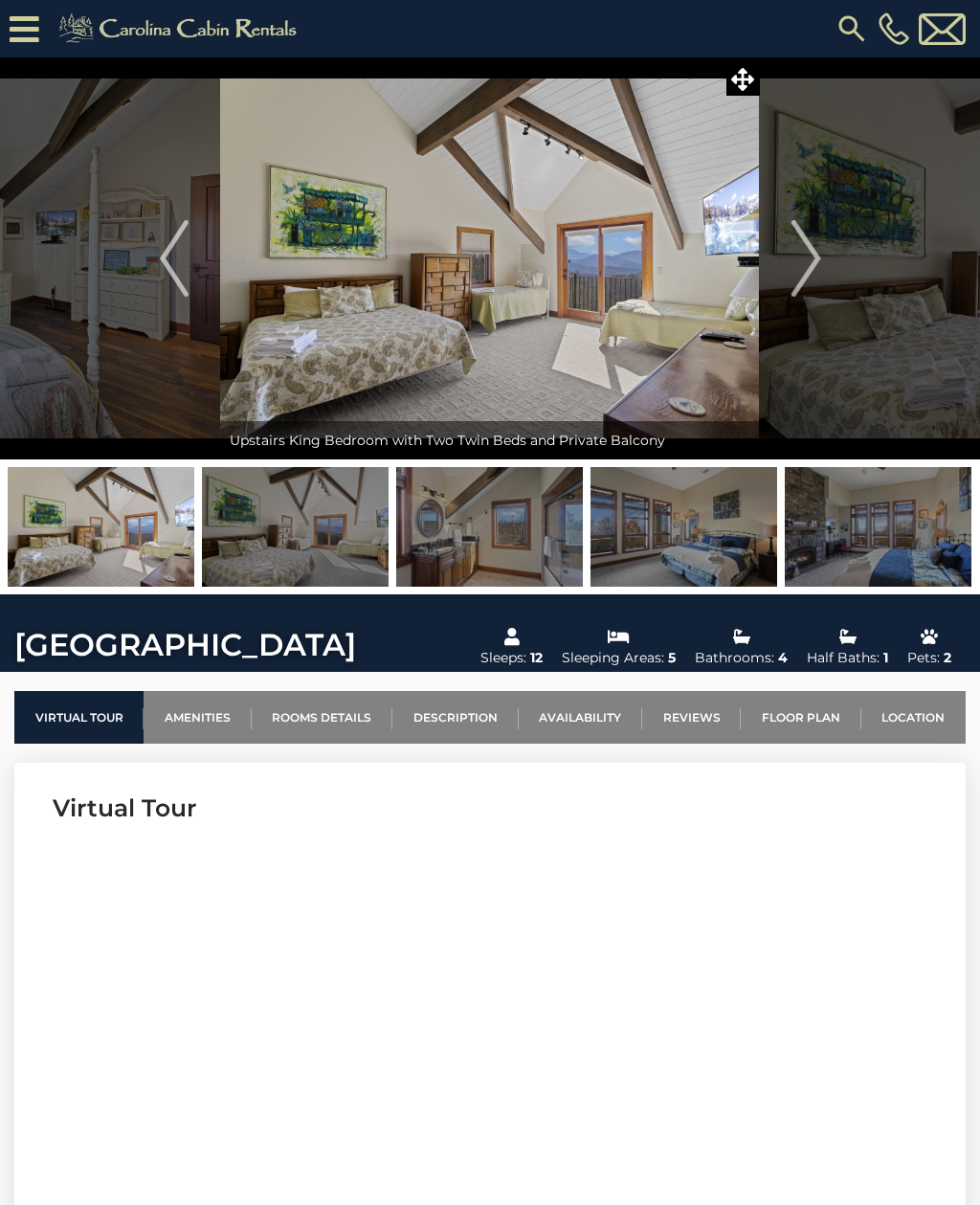
click at [817, 262] on img "Next" at bounding box center [806, 259] width 29 height 77
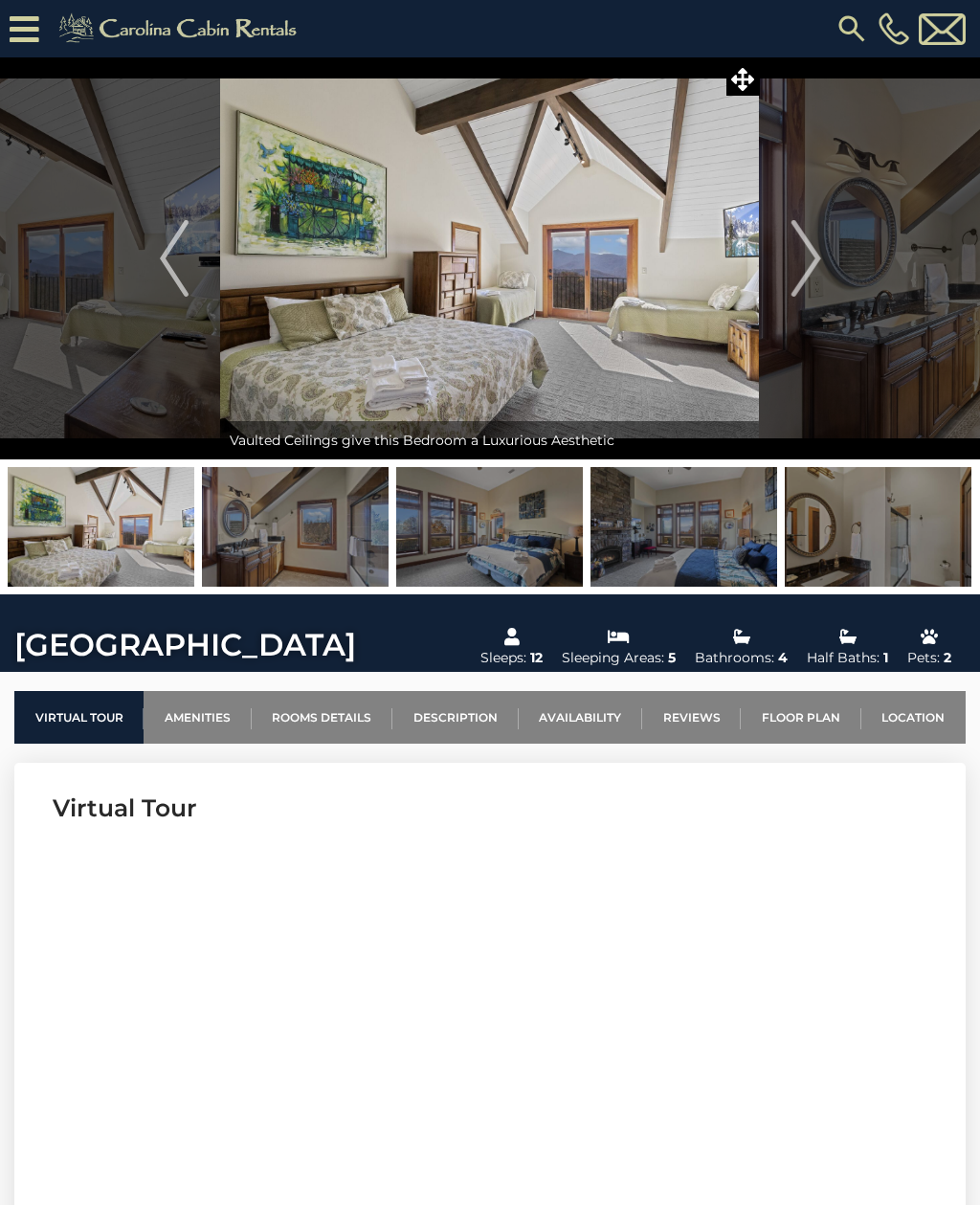
click at [819, 262] on img "Next" at bounding box center [806, 259] width 29 height 77
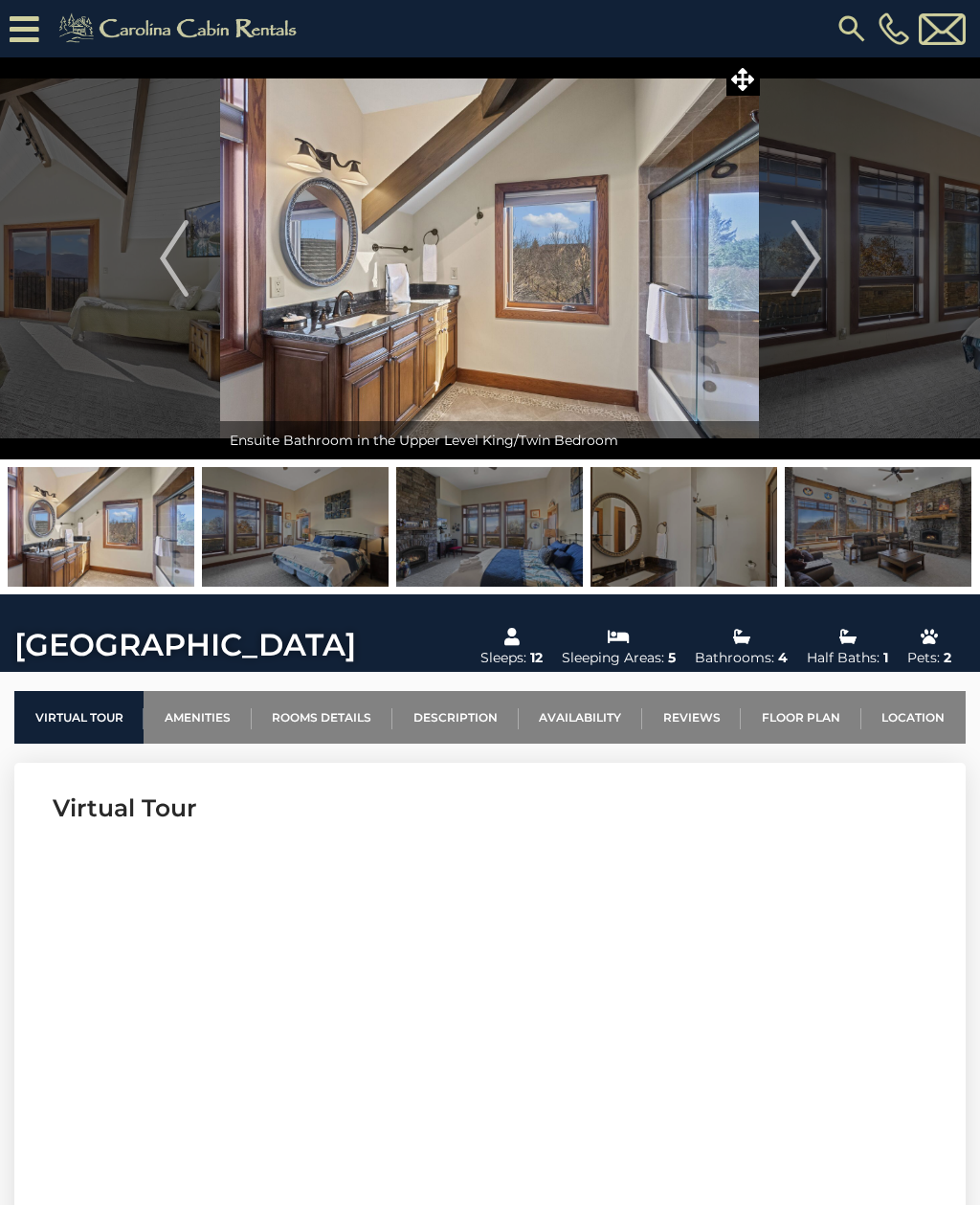
click at [822, 256] on button "Next" at bounding box center [806, 259] width 93 height 402
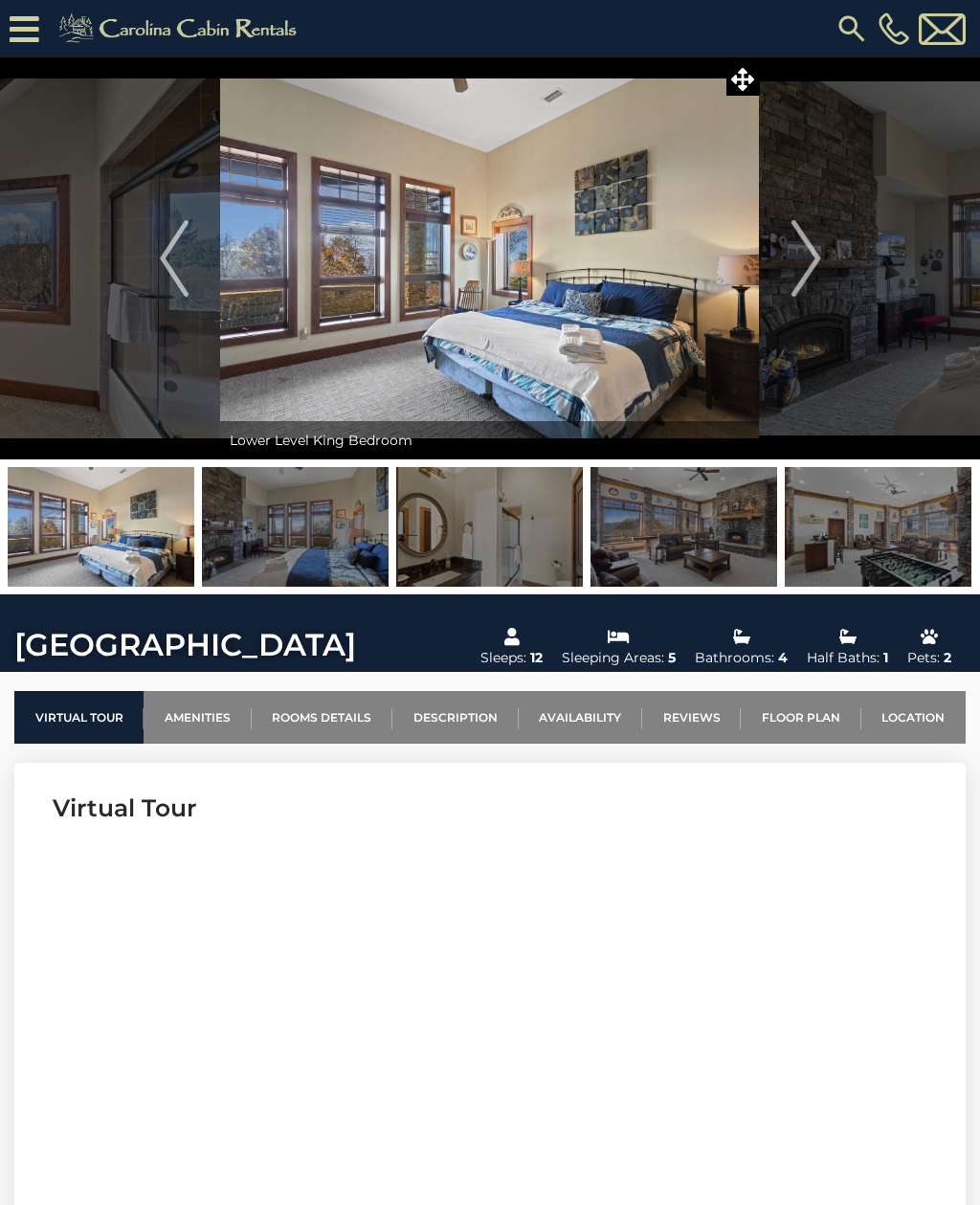
click at [829, 243] on button "Next" at bounding box center [806, 259] width 93 height 402
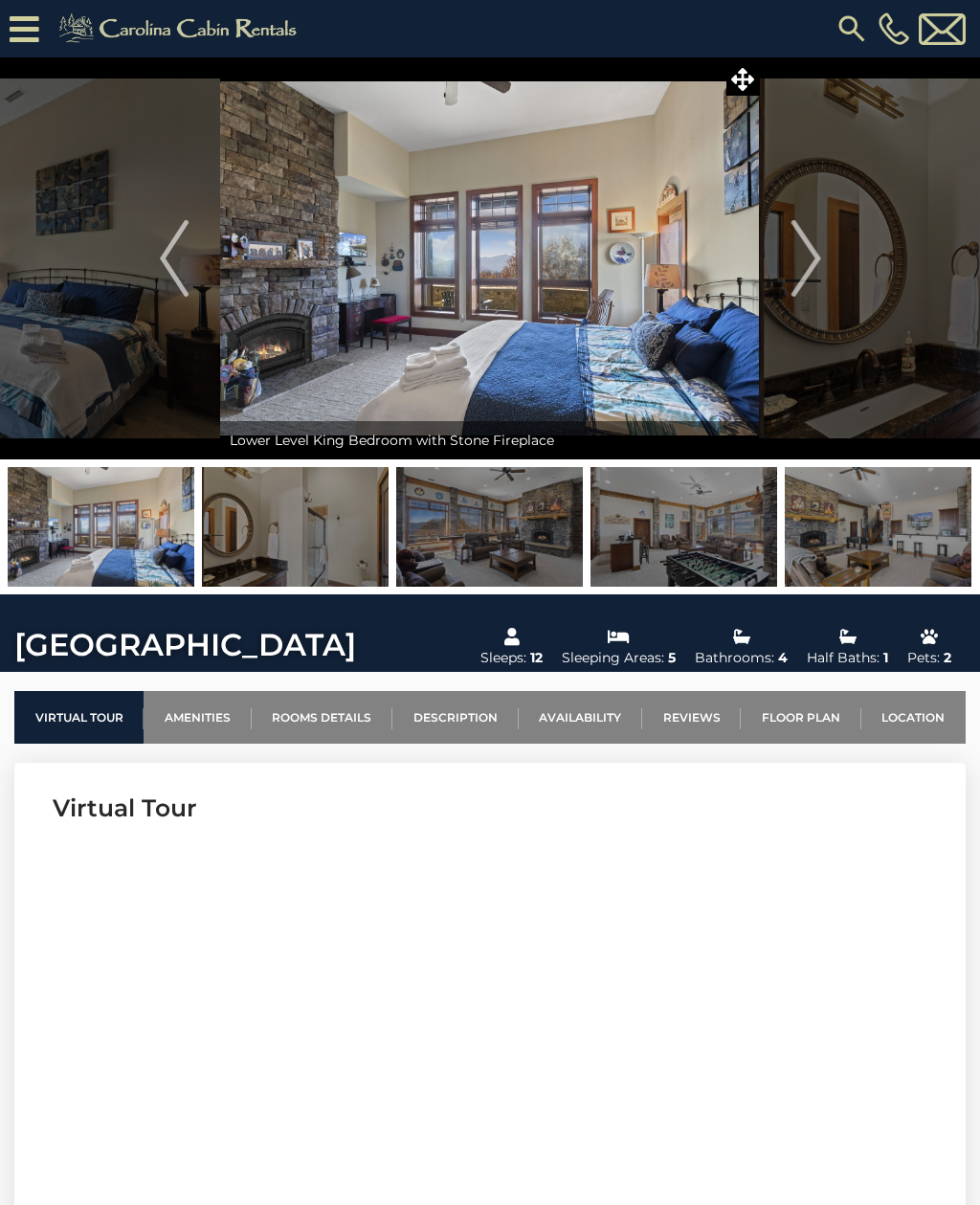
click at [824, 252] on button "Next" at bounding box center [806, 259] width 93 height 402
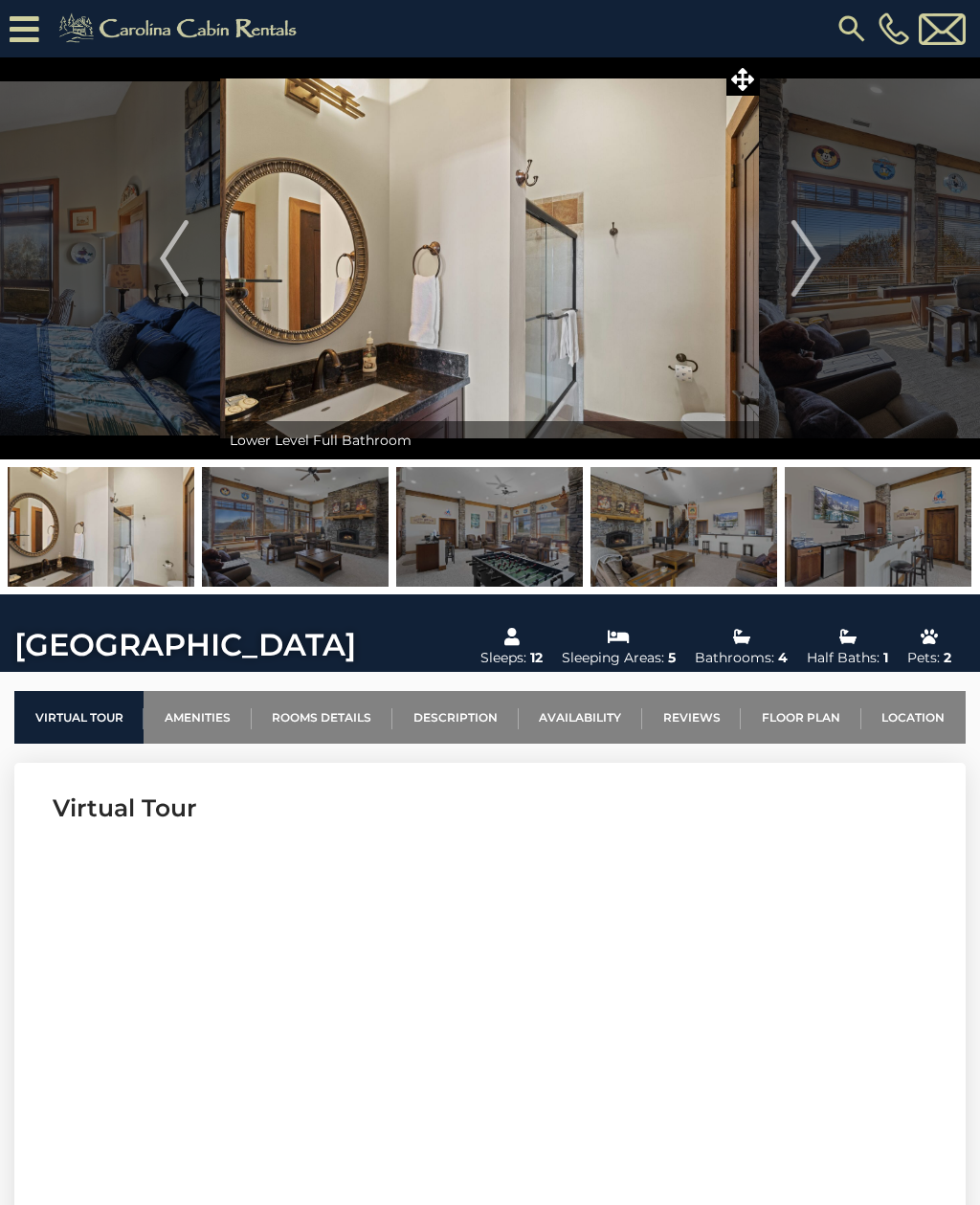
click at [809, 273] on img "Next" at bounding box center [806, 259] width 29 height 77
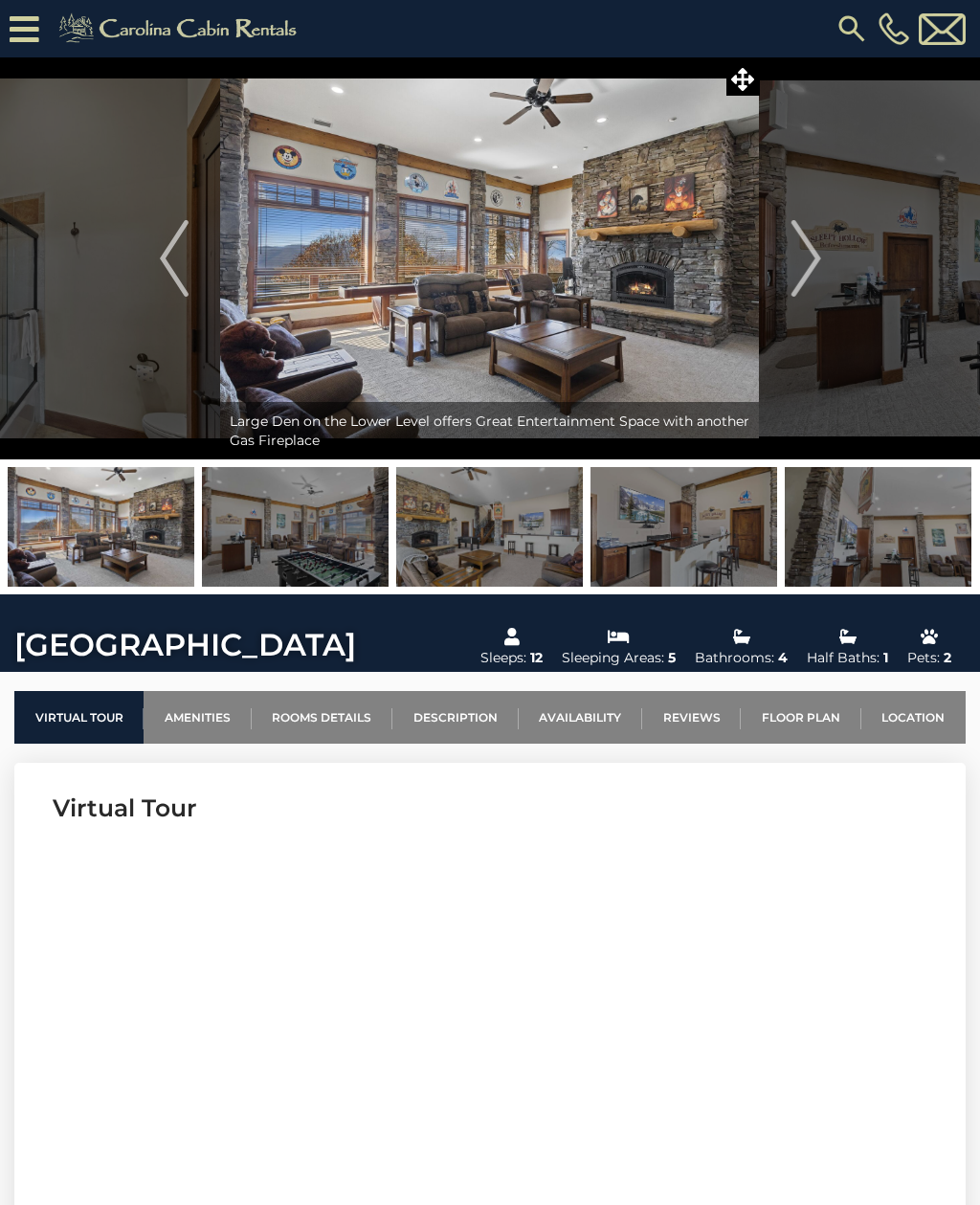
click at [811, 270] on img "Next" at bounding box center [806, 259] width 29 height 77
